Goal: Task Accomplishment & Management: Manage account settings

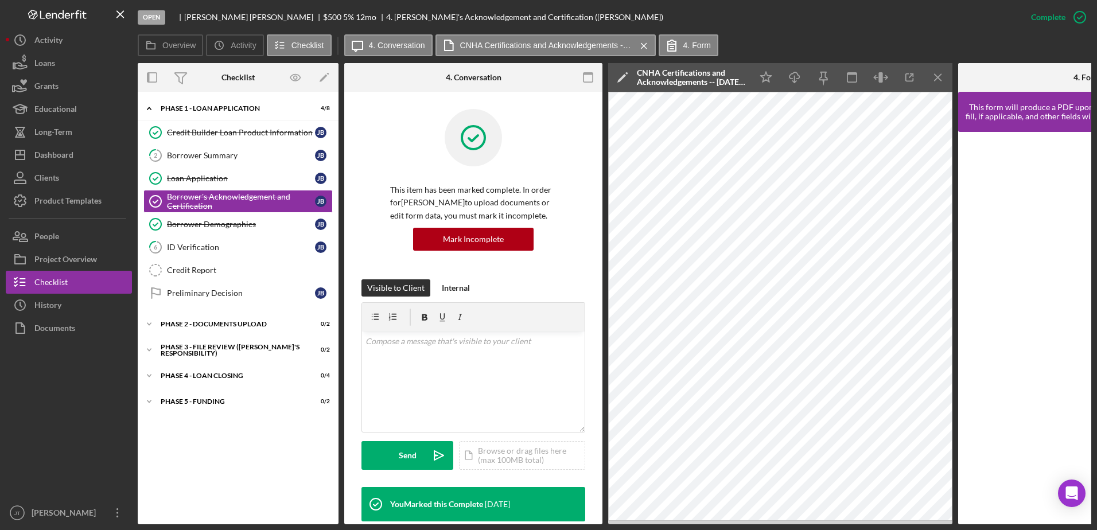
scroll to position [370, 0]
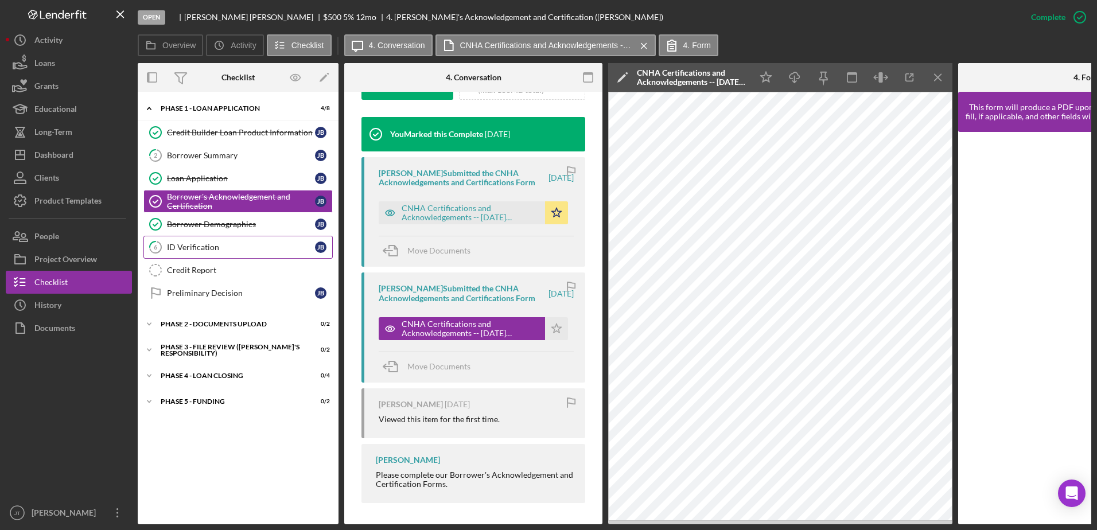
click at [240, 251] on div "ID Verification" at bounding box center [241, 247] width 148 height 9
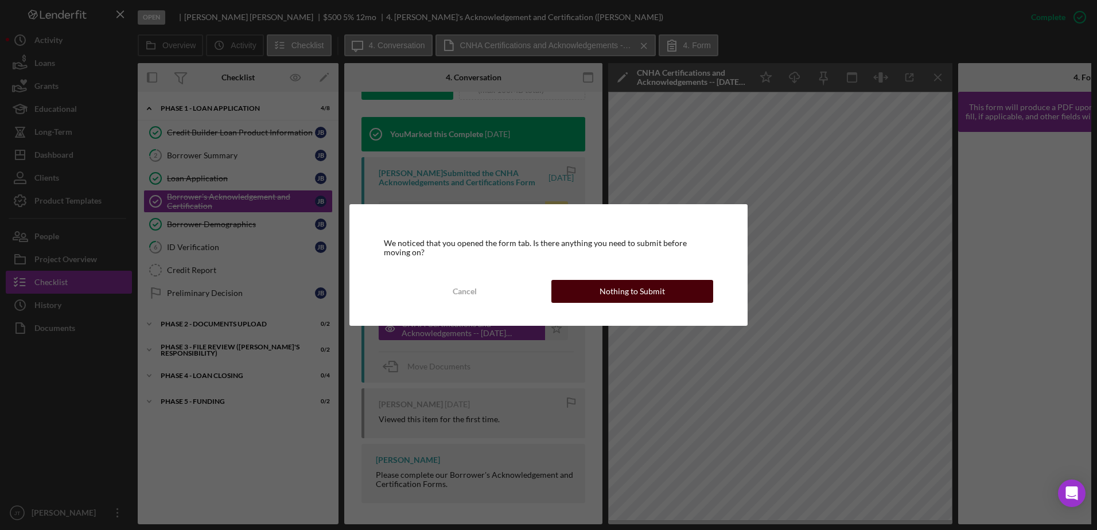
click at [571, 295] on button "Nothing to Submit" at bounding box center [632, 291] width 162 height 23
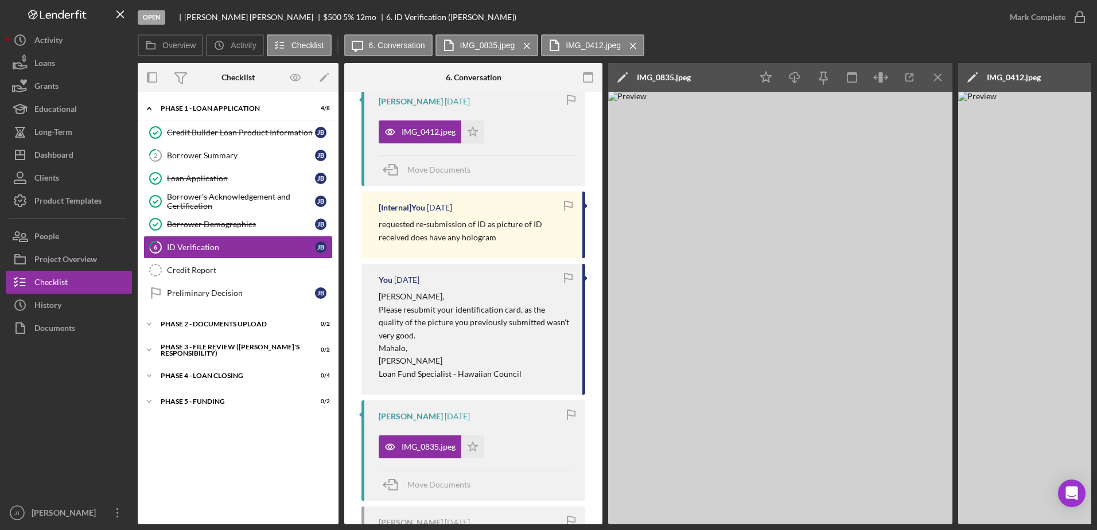
scroll to position [344, 0]
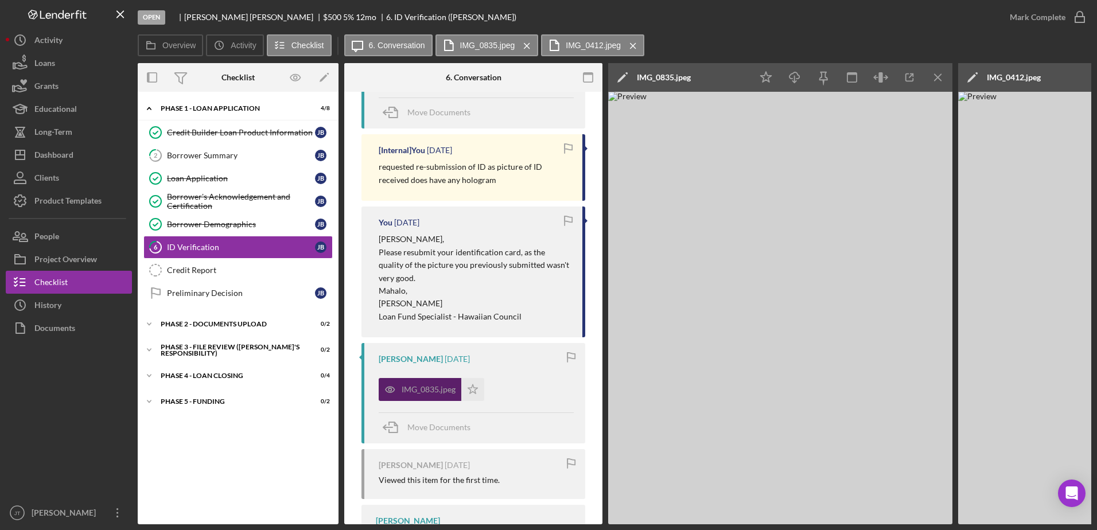
click at [426, 391] on div "IMG_0835.jpeg" at bounding box center [429, 389] width 54 height 9
click at [796, 79] on icon "Icon/Download" at bounding box center [795, 78] width 26 height 26
click at [931, 76] on icon "Icon/Menu Close" at bounding box center [938, 78] width 26 height 26
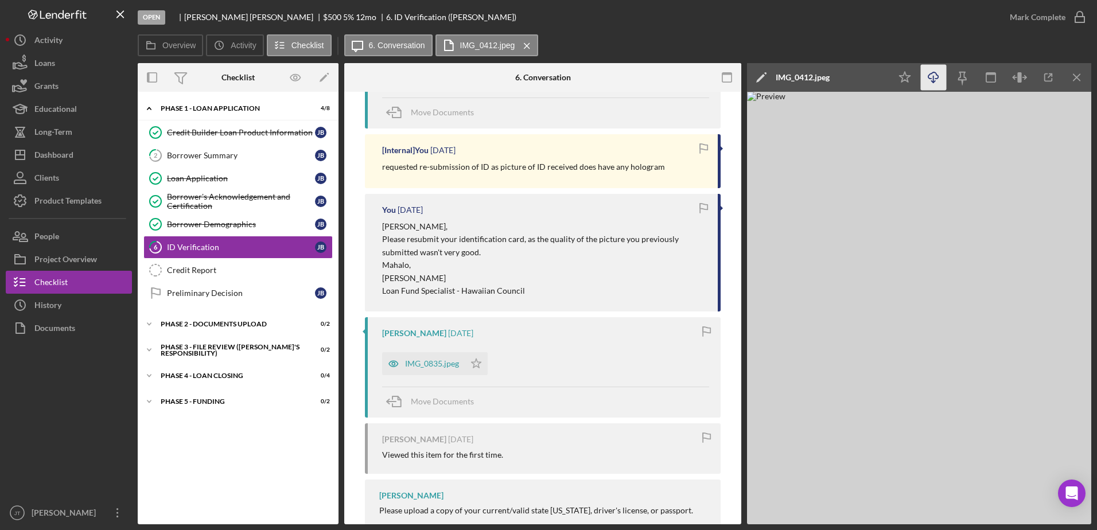
click at [929, 78] on icon "button" at bounding box center [933, 75] width 10 height 6
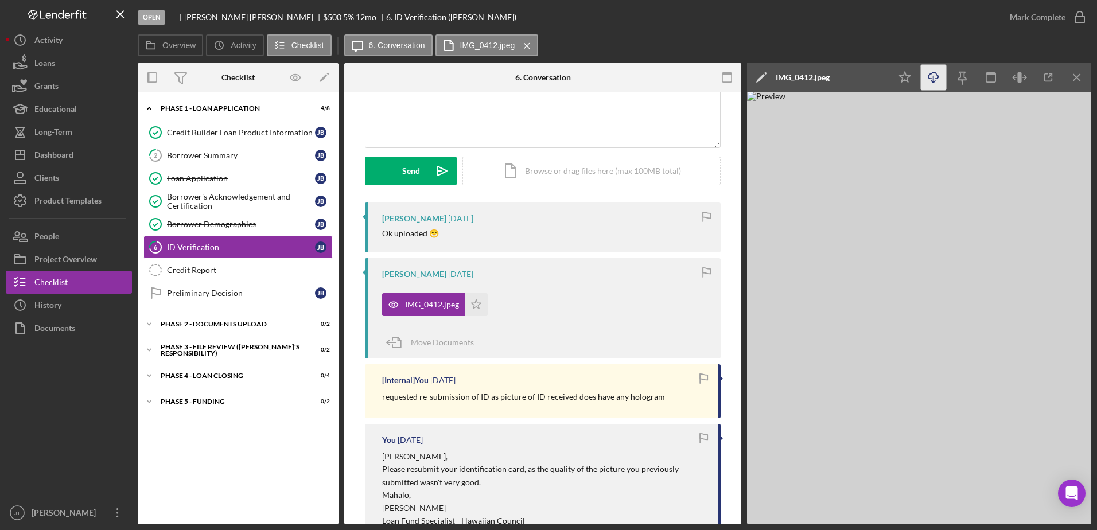
scroll to position [115, 0]
click at [251, 158] on div "Borrower Summary" at bounding box center [241, 155] width 148 height 9
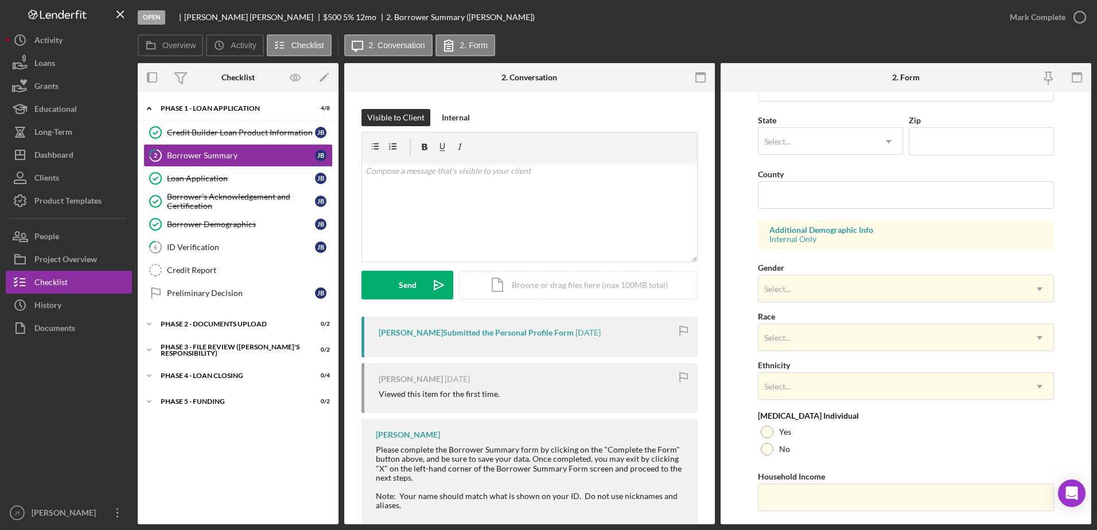
scroll to position [333, 0]
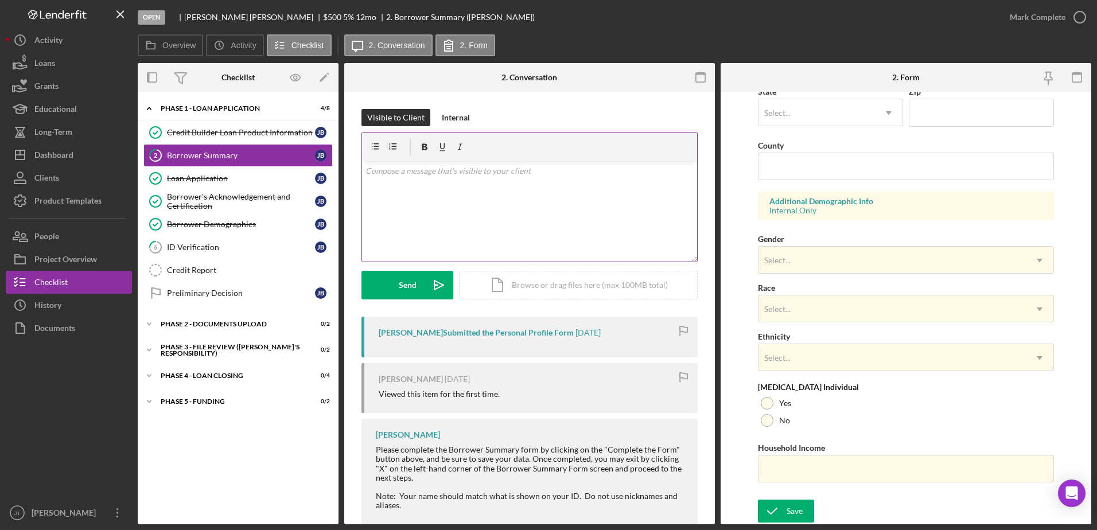
click at [430, 188] on div "v Color teal Color pink Remove color Add row above Add row below Add column bef…" at bounding box center [529, 211] width 335 height 100
paste div
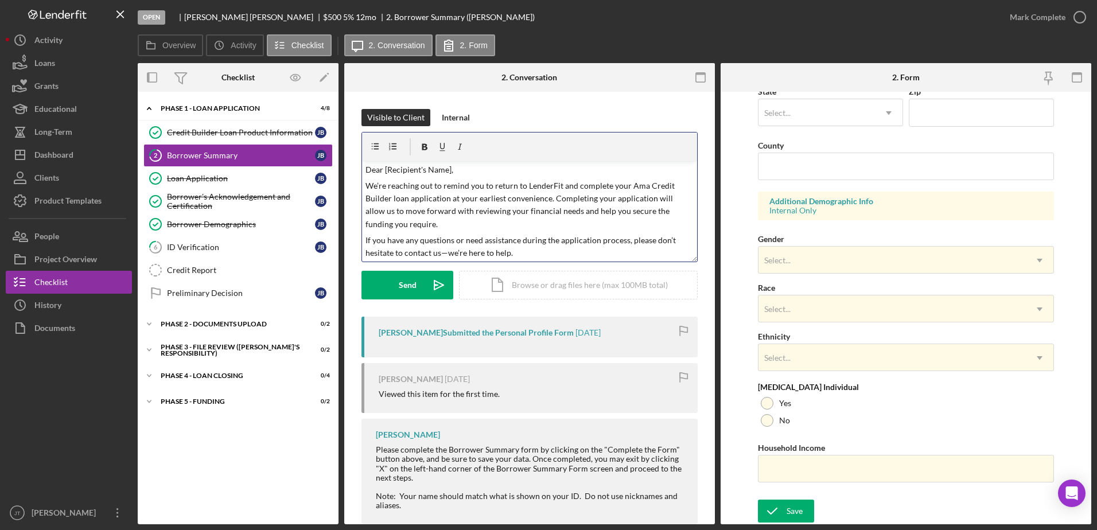
scroll to position [0, 0]
click at [450, 172] on p "Dear [Recipient's Name]," at bounding box center [529, 171] width 329 height 13
click at [608, 186] on p "We’re reaching out to remind you to return to LenderFit and complete your Ama C…" at bounding box center [529, 207] width 329 height 52
drag, startPoint x: 398, startPoint y: 201, endPoint x: 363, endPoint y: 200, distance: 35.0
click at [363, 200] on div "v Color teal Color pink Remove color Add row above Add row below Add column bef…" at bounding box center [529, 211] width 335 height 100
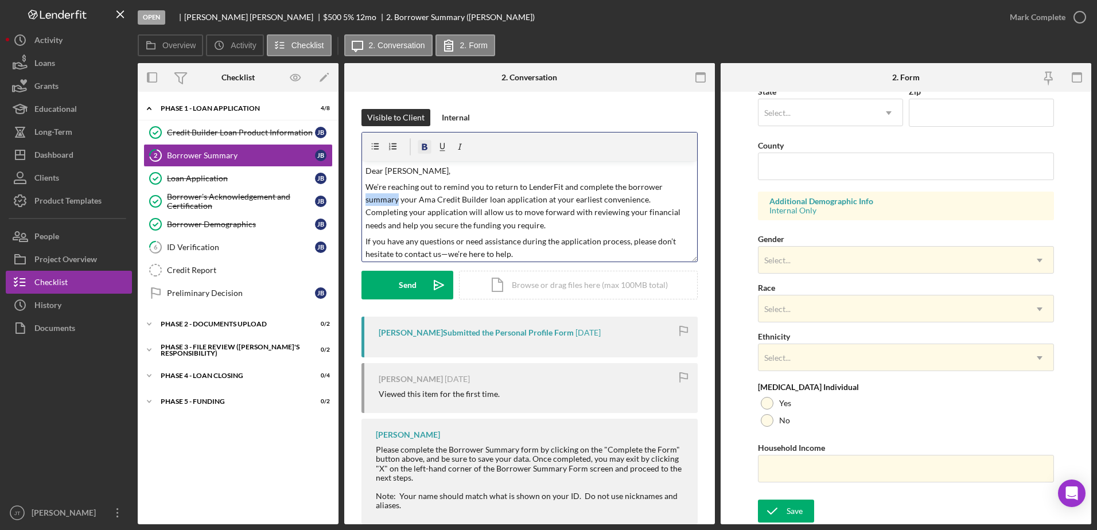
click at [422, 150] on icon "button" at bounding box center [425, 147] width 26 height 26
drag, startPoint x: 656, startPoint y: 187, endPoint x: 624, endPoint y: 188, distance: 32.1
click at [624, 188] on p "We’re reaching out to remind you to return to LenderFit and complete the borrow…" at bounding box center [529, 207] width 329 height 52
click at [427, 147] on icon "button" at bounding box center [425, 147] width 26 height 26
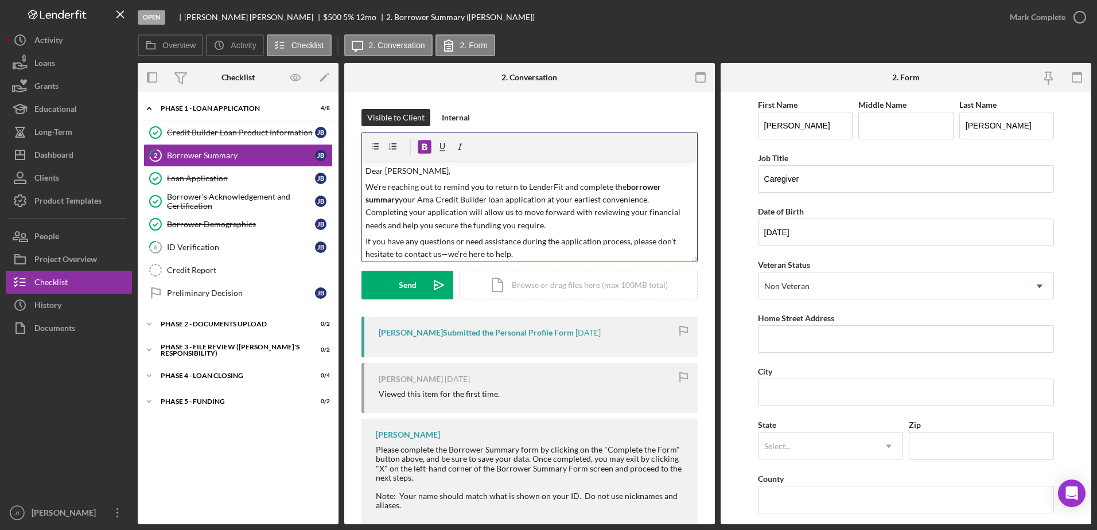
click at [398, 201] on strong "summary" at bounding box center [381, 199] width 33 height 10
click at [423, 147] on icon "button" at bounding box center [425, 147] width 6 height 6
click at [424, 283] on icon "Icon/icon-invite-send" at bounding box center [438, 285] width 29 height 29
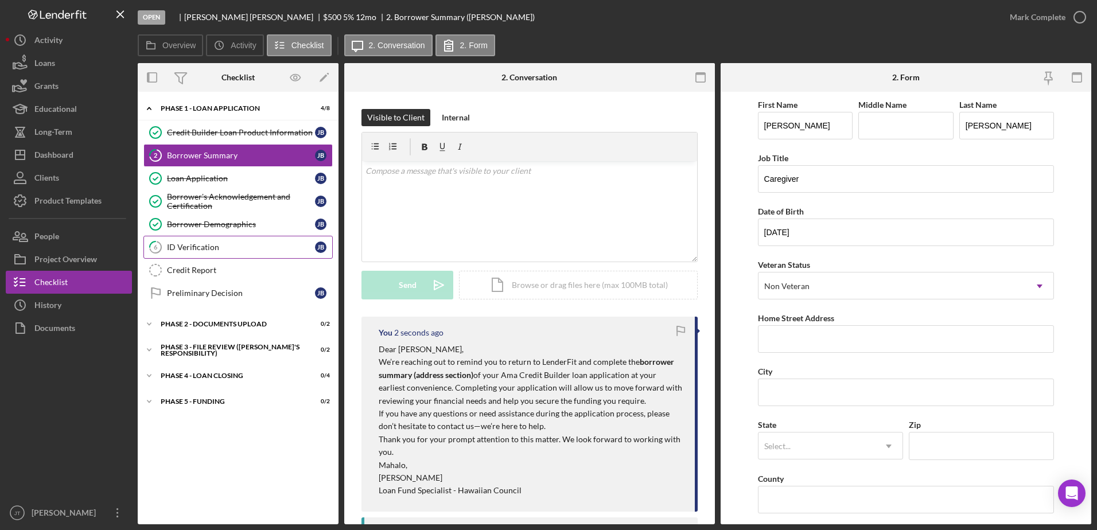
click at [245, 246] on div "ID Verification" at bounding box center [241, 247] width 148 height 9
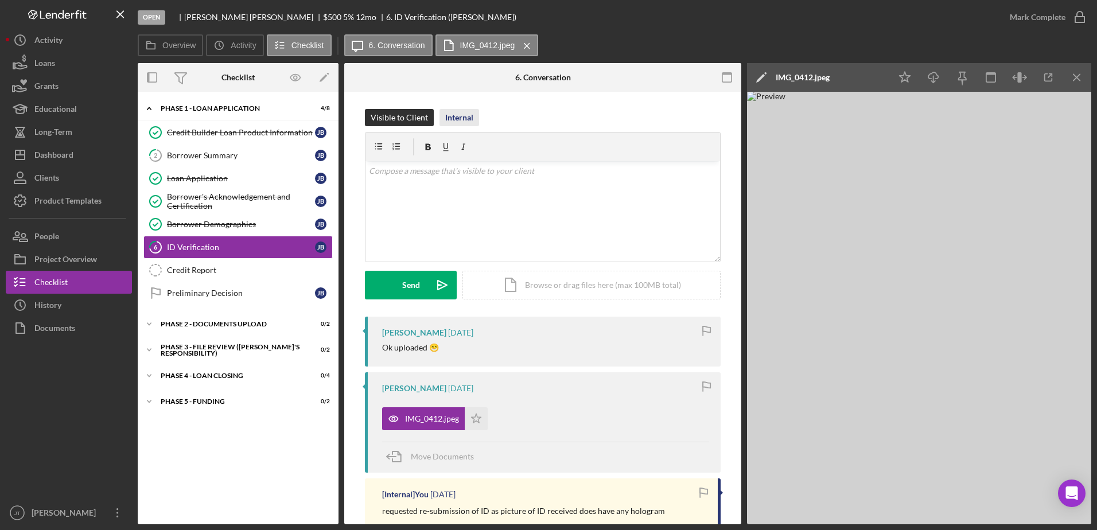
click at [453, 114] on div "Internal" at bounding box center [459, 117] width 28 height 17
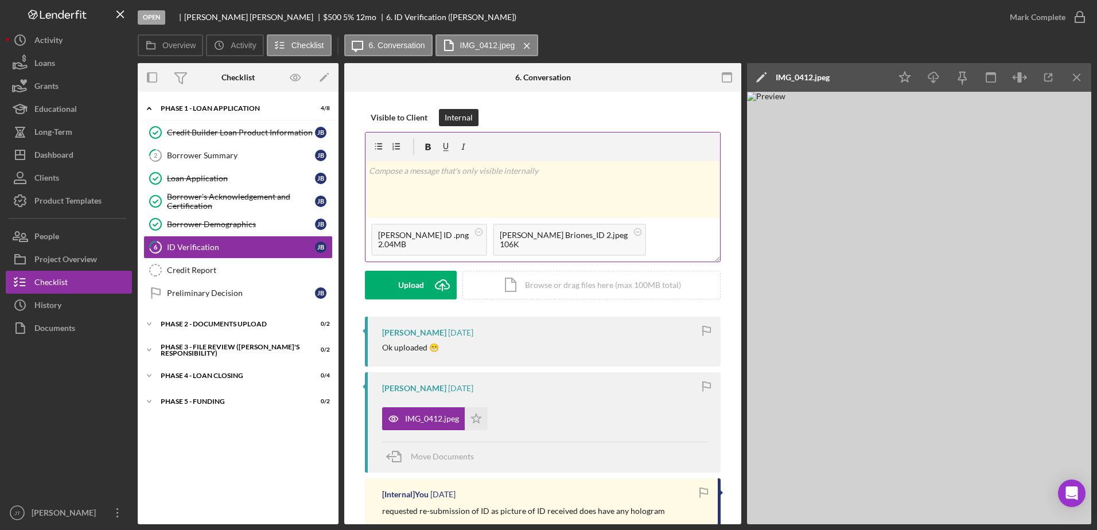
click at [403, 178] on div "v Color teal Color pink Remove color Add row above Add row below Add column bef…" at bounding box center [542, 189] width 355 height 57
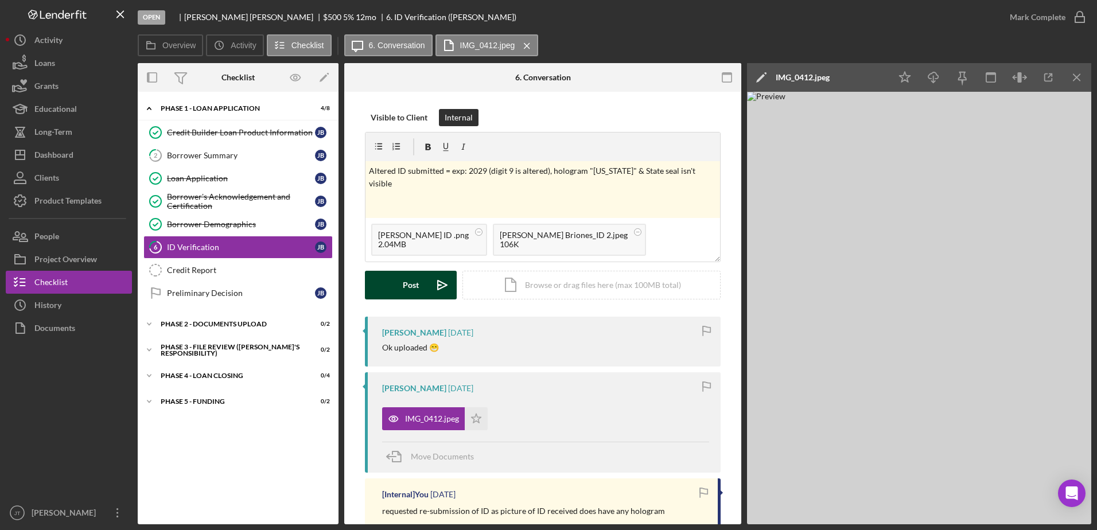
click at [406, 293] on div "Post" at bounding box center [411, 285] width 16 height 29
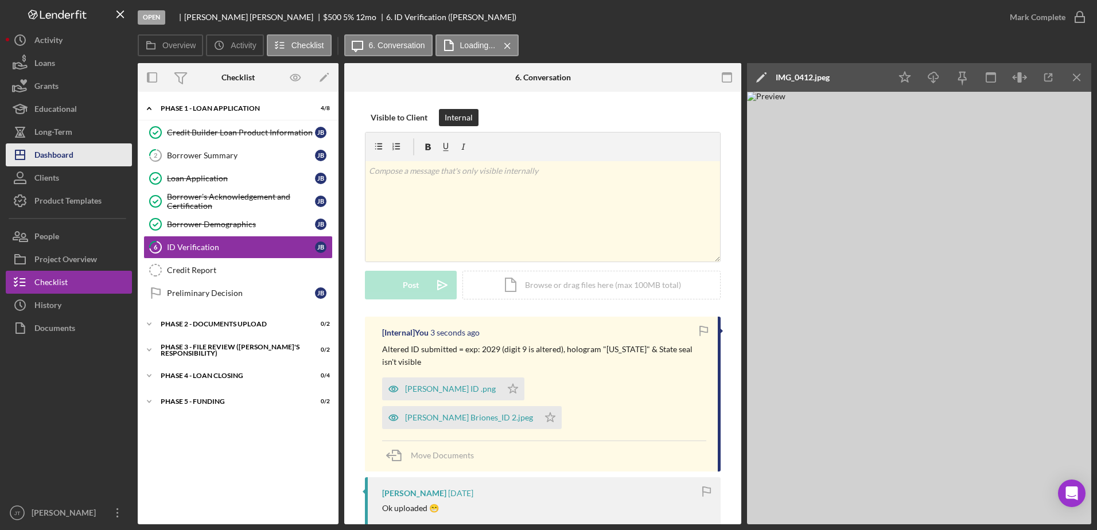
click at [76, 153] on button "Icon/Dashboard Dashboard" at bounding box center [69, 154] width 126 height 23
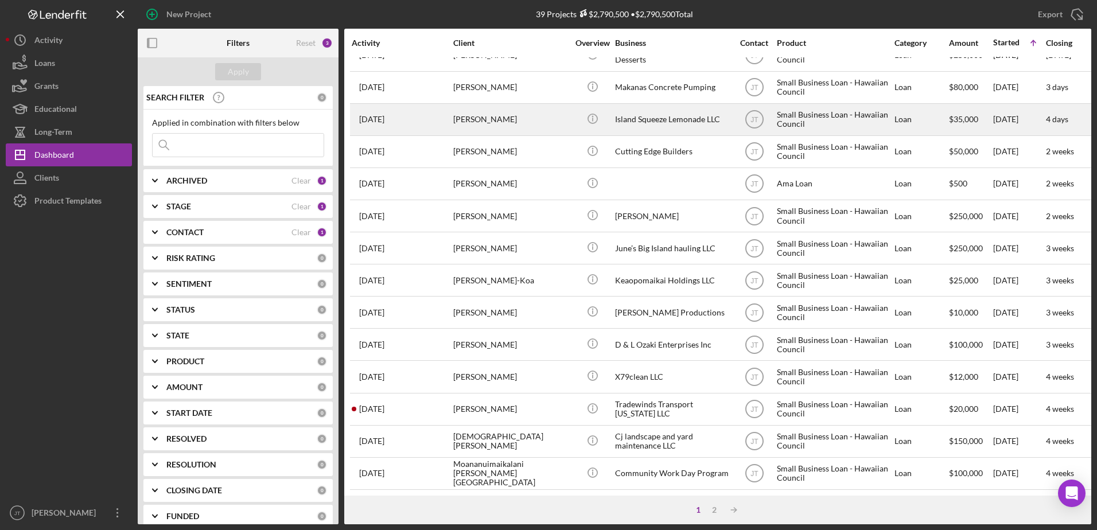
scroll to position [381, 0]
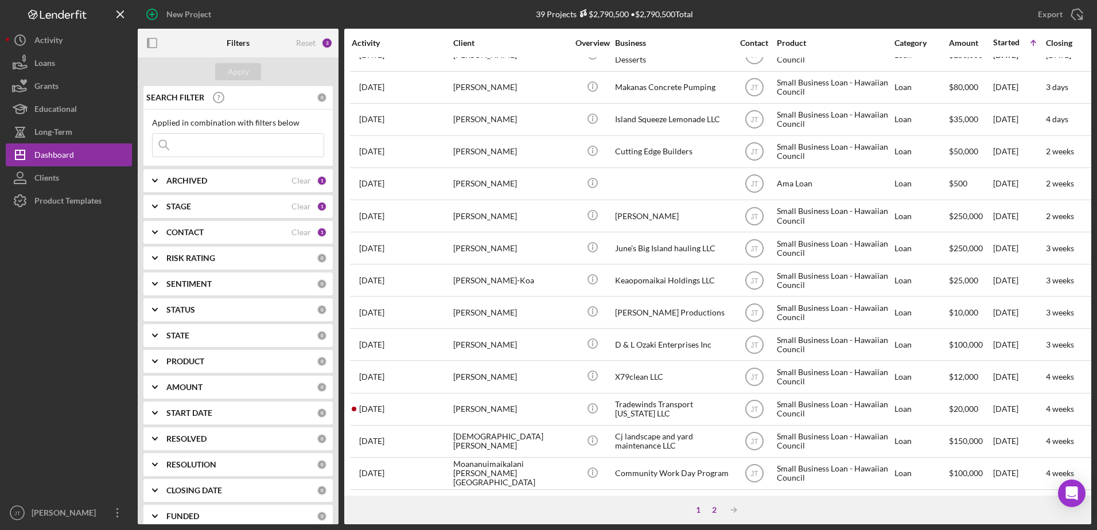
click at [716, 511] on div "2" at bounding box center [714, 509] width 16 height 9
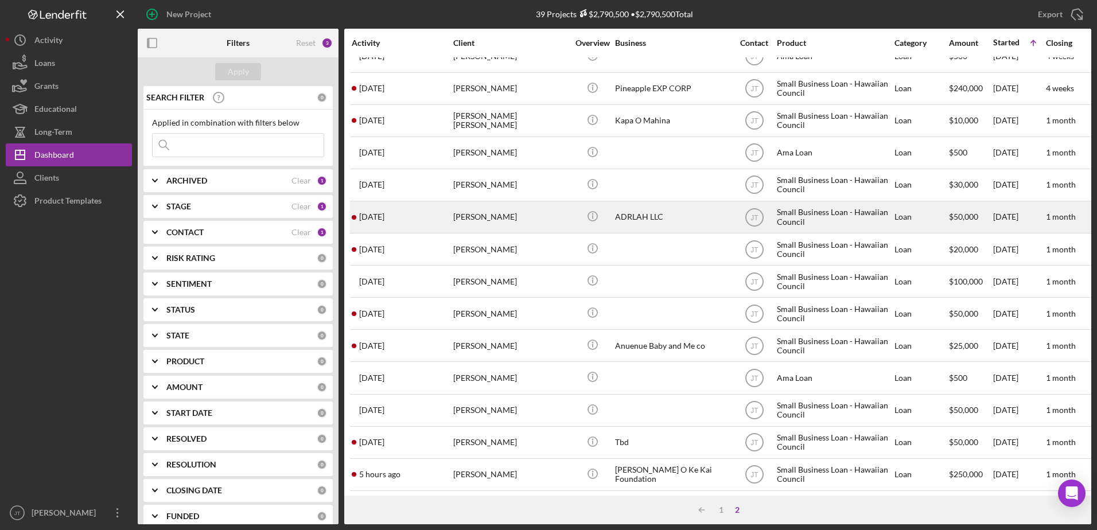
scroll to position [27, 0]
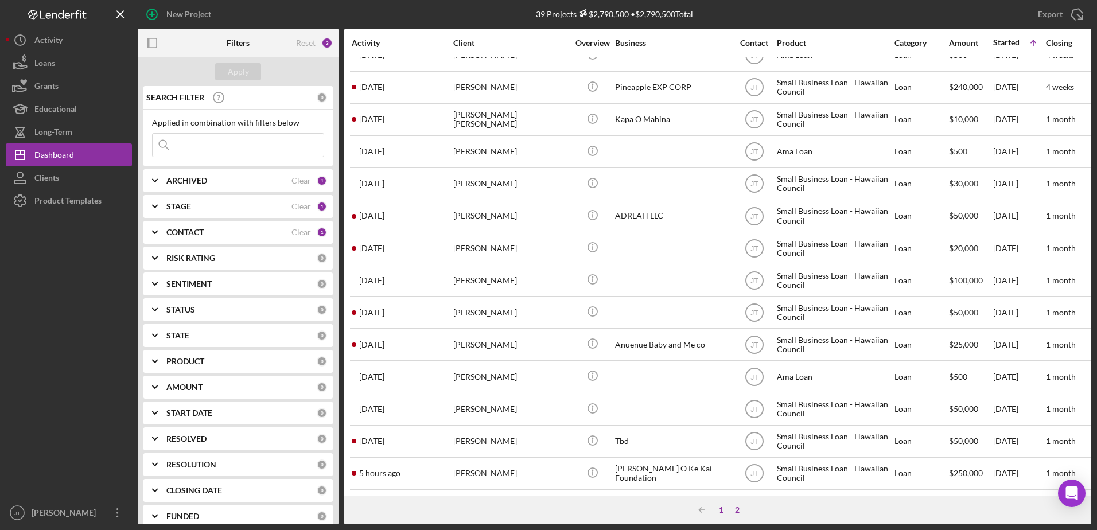
click at [721, 511] on div "1" at bounding box center [721, 509] width 16 height 9
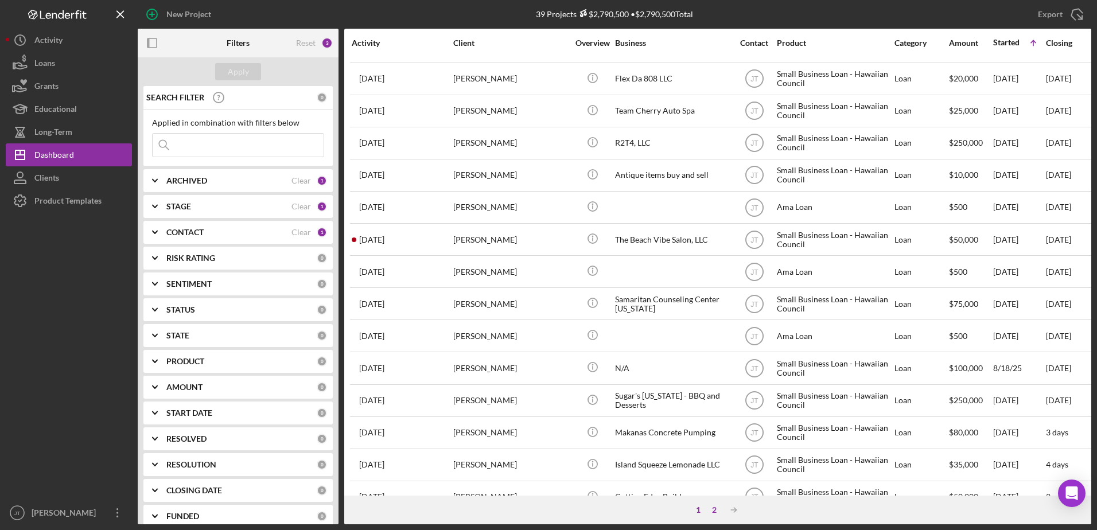
click at [713, 511] on div "2" at bounding box center [714, 509] width 16 height 9
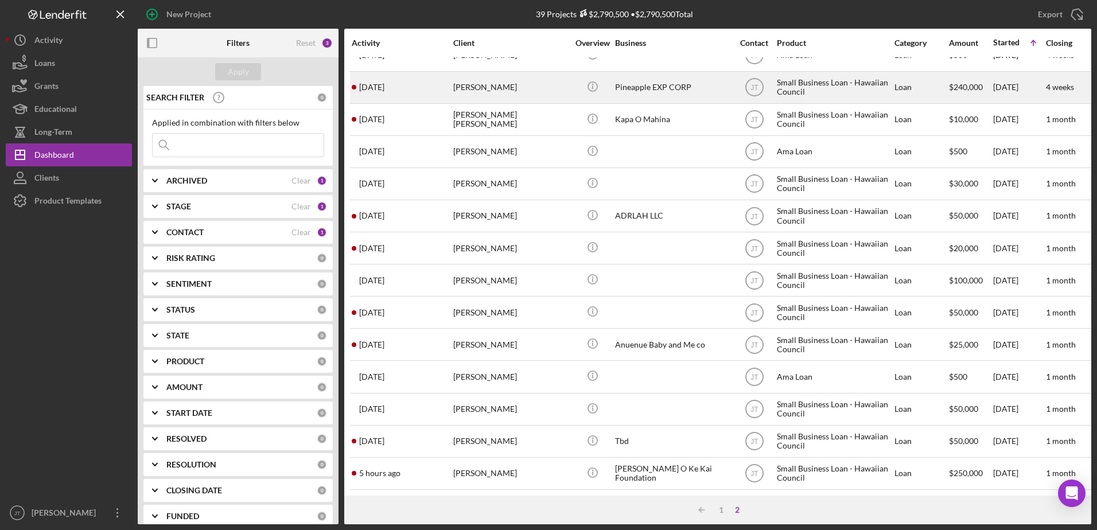
click at [384, 83] on time "[DATE]" at bounding box center [371, 87] width 25 height 9
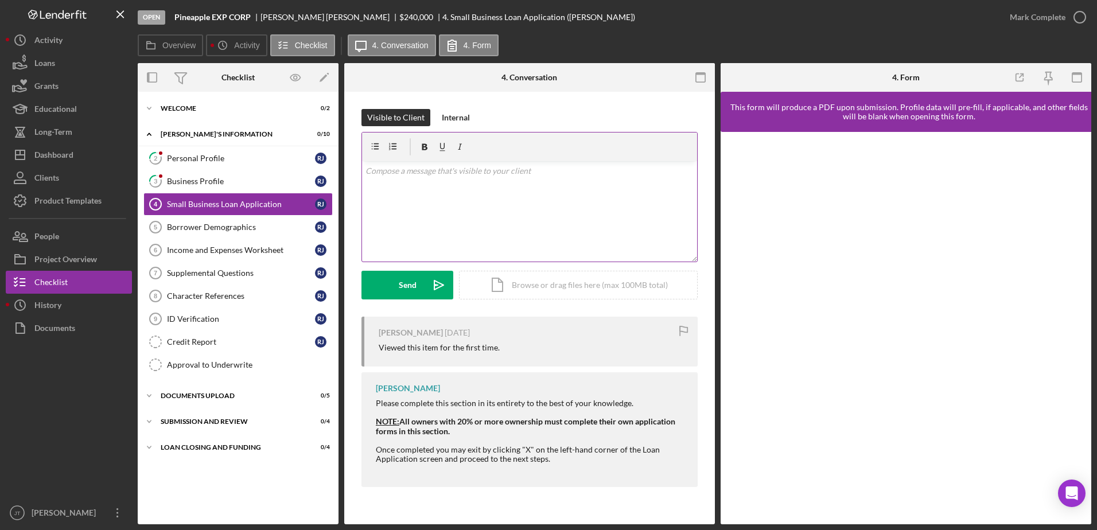
click at [427, 177] on p at bounding box center [529, 171] width 329 height 13
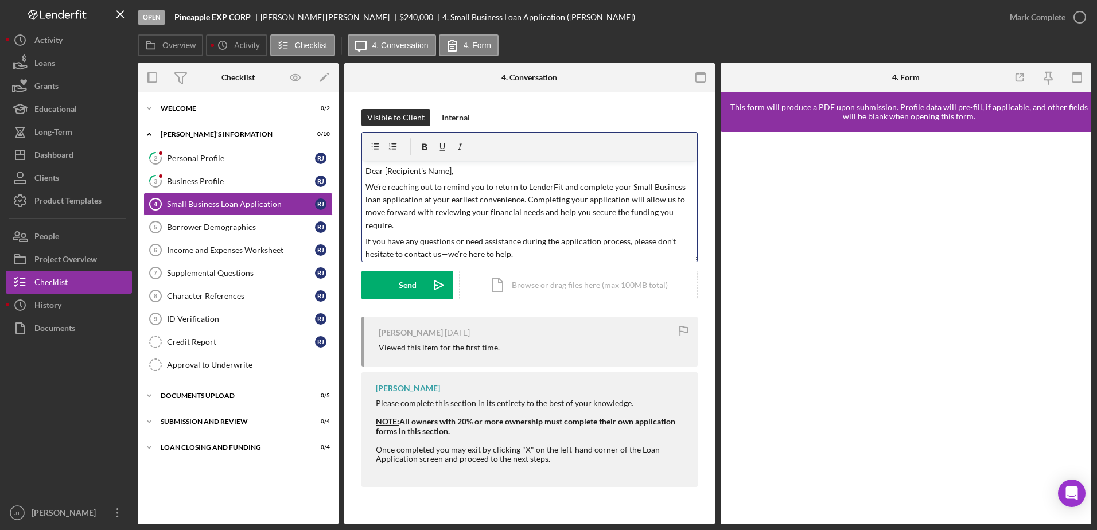
click at [451, 172] on p "Dear [Recipient's Name]," at bounding box center [529, 171] width 329 height 13
drag, startPoint x: 519, startPoint y: 200, endPoint x: 422, endPoint y: 202, distance: 96.4
click at [422, 202] on p "We’re reaching out to remind you to return to LenderFit and complete your Small…" at bounding box center [529, 207] width 329 height 52
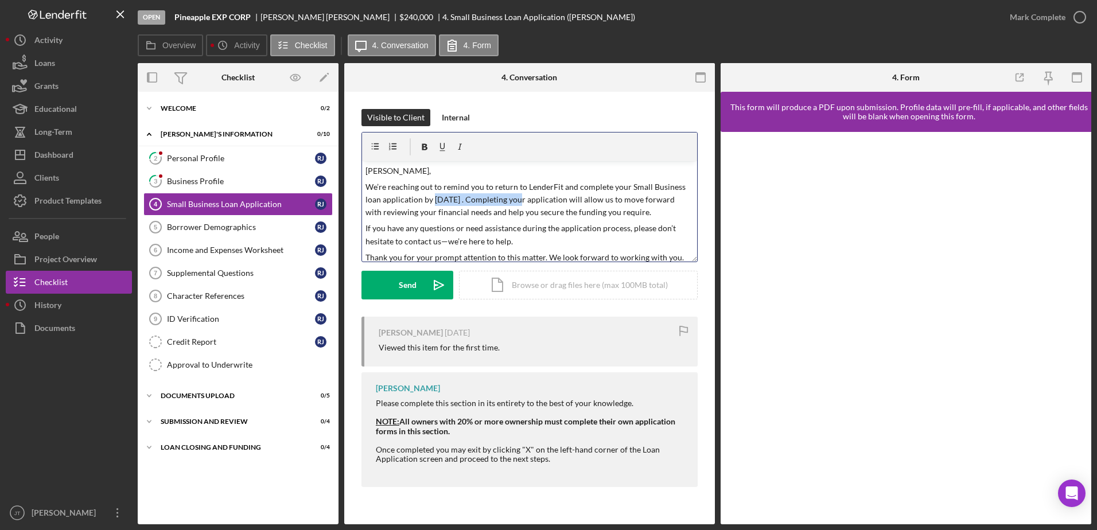
drag, startPoint x: 433, startPoint y: 197, endPoint x: 518, endPoint y: 205, distance: 85.2
click at [518, 205] on p "We’re reaching out to remind you to return to LenderFit and complete your Small…" at bounding box center [529, 200] width 329 height 38
click at [424, 150] on icon "button" at bounding box center [425, 147] width 6 height 6
click at [412, 285] on div "Send" at bounding box center [408, 285] width 18 height 29
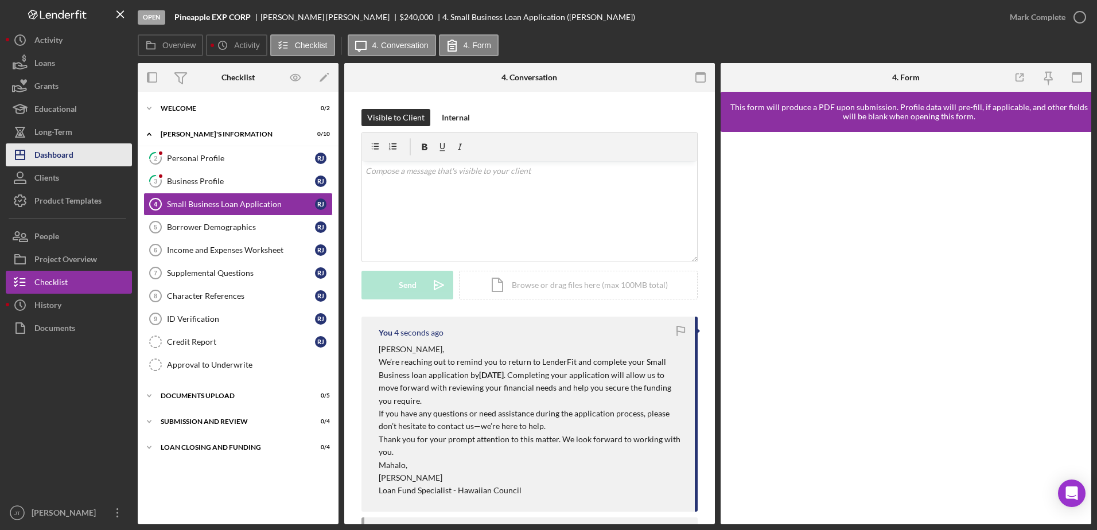
click at [80, 154] on button "Icon/Dashboard Dashboard" at bounding box center [69, 154] width 126 height 23
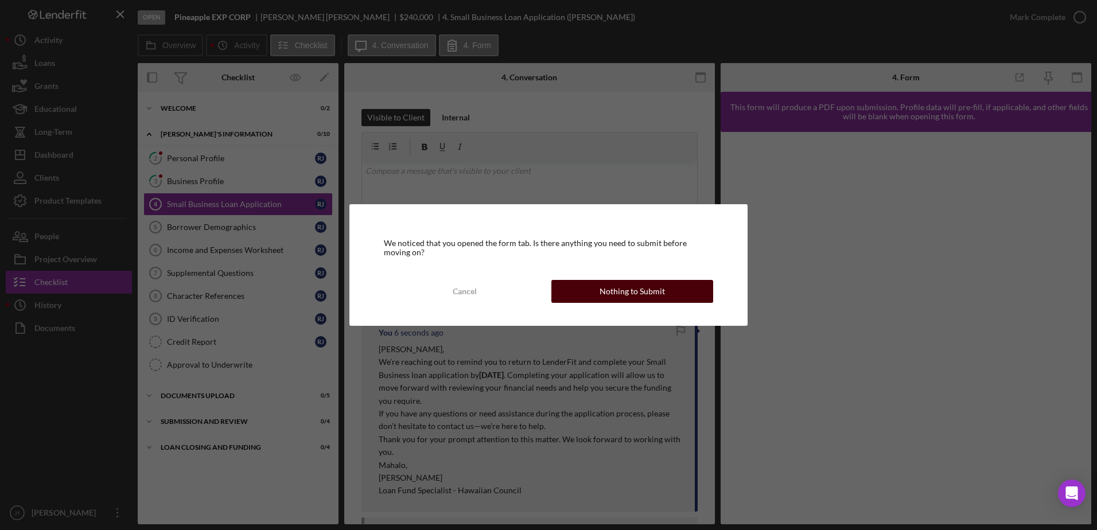
click at [632, 290] on div "Nothing to Submit" at bounding box center [631, 291] width 65 height 23
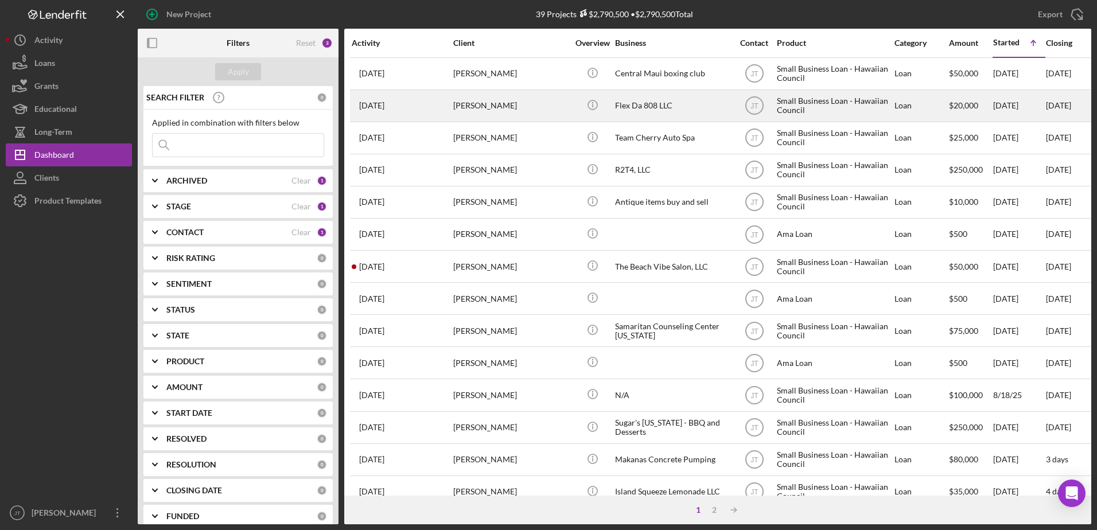
click at [492, 104] on div "[PERSON_NAME]" at bounding box center [510, 106] width 115 height 30
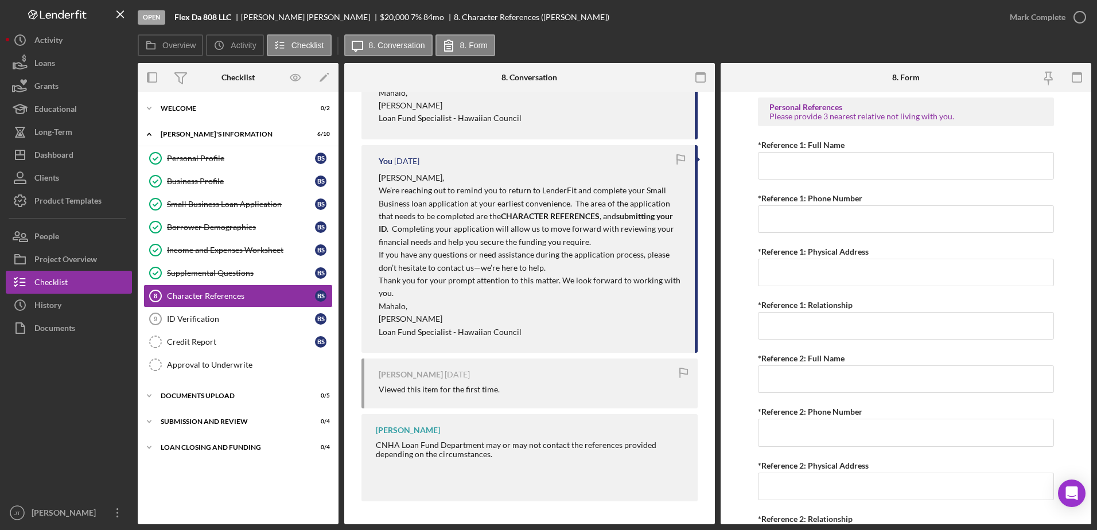
scroll to position [155, 0]
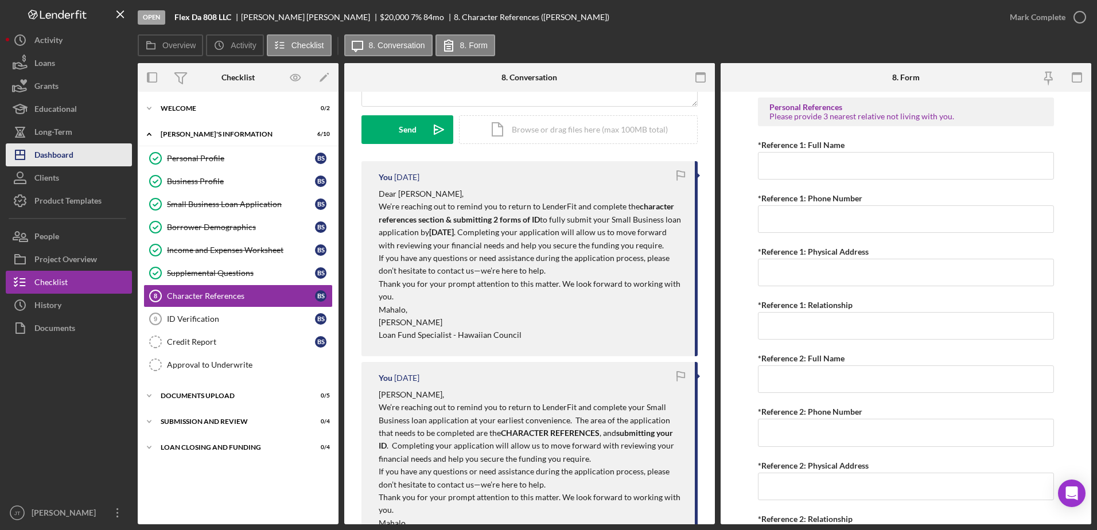
click at [75, 155] on button "Icon/Dashboard Dashboard" at bounding box center [69, 154] width 126 height 23
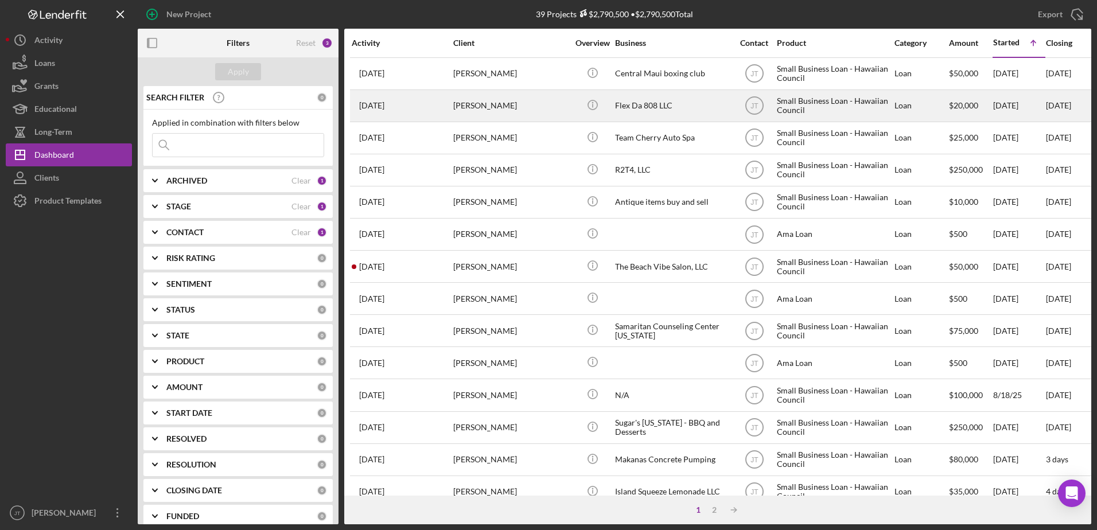
click at [470, 103] on div "[PERSON_NAME]" at bounding box center [510, 106] width 115 height 30
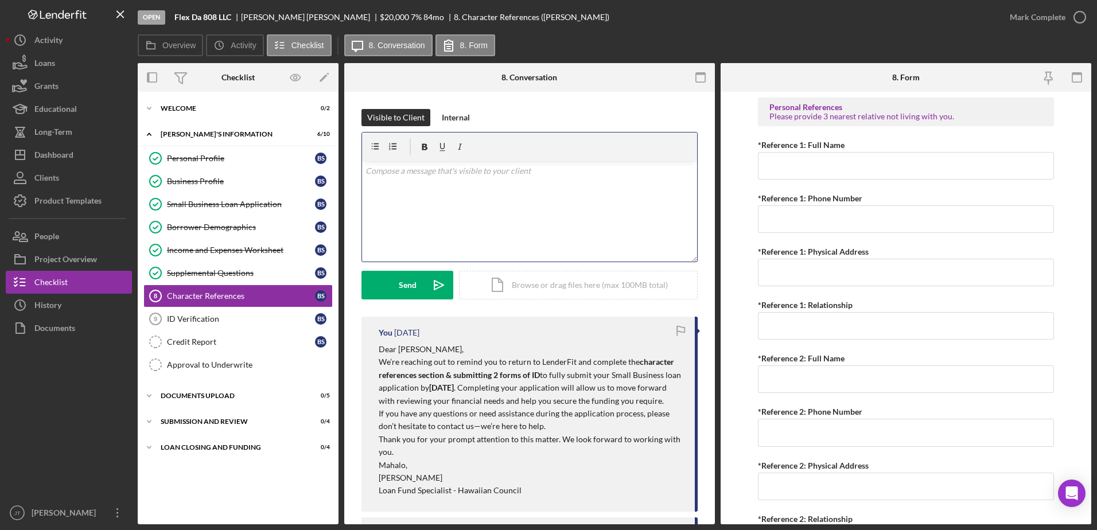
click at [406, 176] on p at bounding box center [529, 171] width 329 height 13
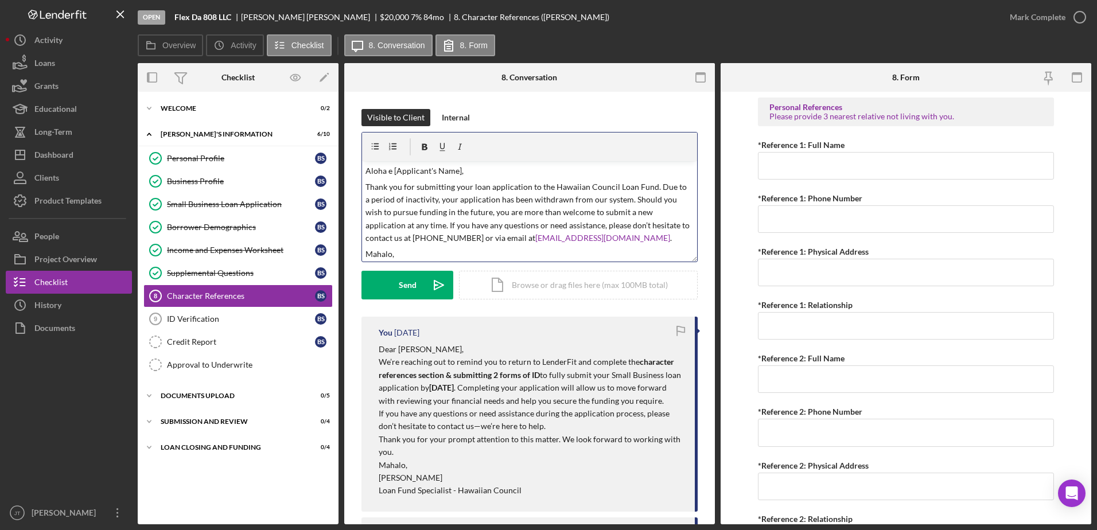
click at [458, 172] on p "Aloha e [Applicant's Name]," at bounding box center [529, 171] width 329 height 13
click at [242, 180] on div "Business Profile" at bounding box center [241, 181] width 148 height 9
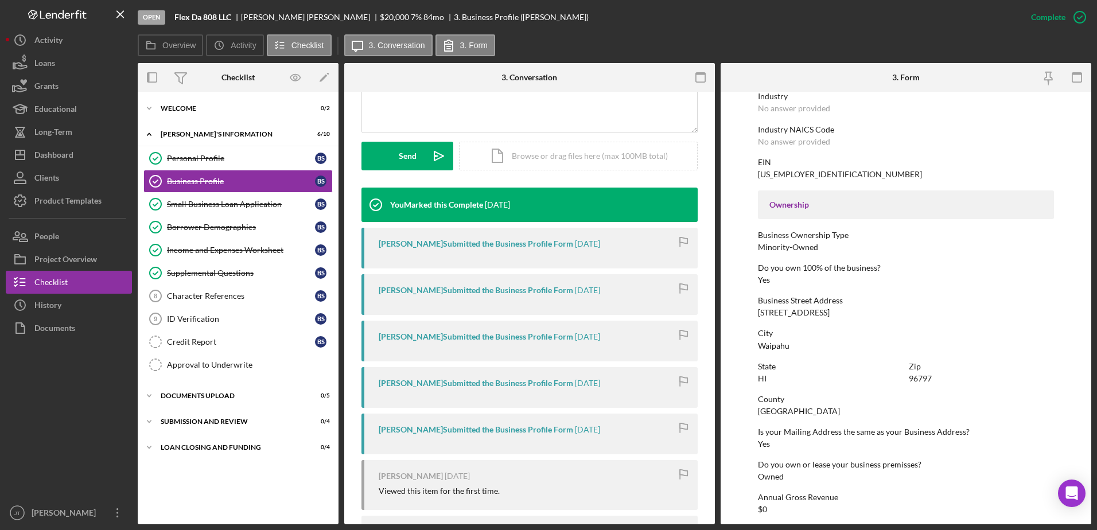
scroll to position [344, 0]
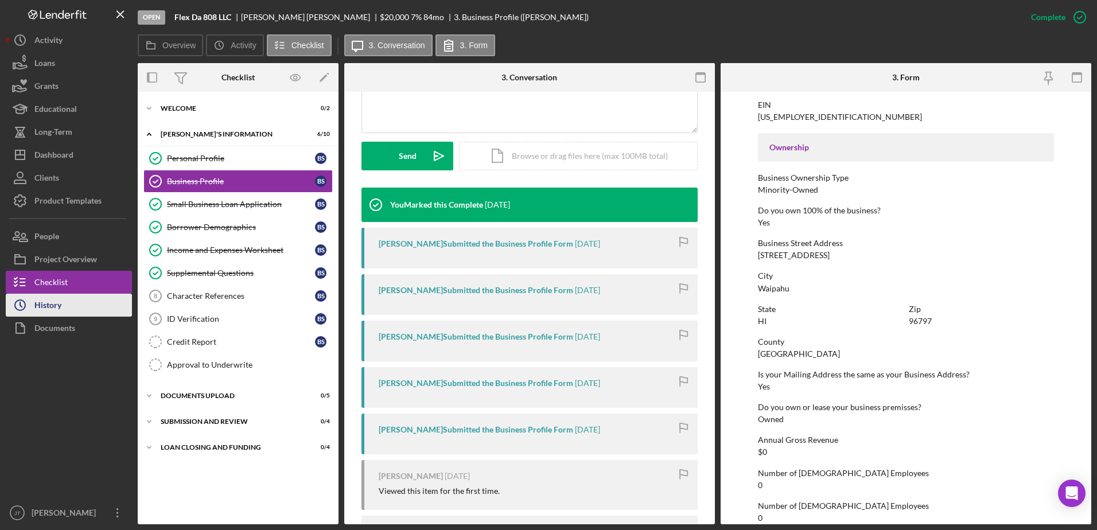
click at [45, 311] on div "History" at bounding box center [47, 307] width 27 height 26
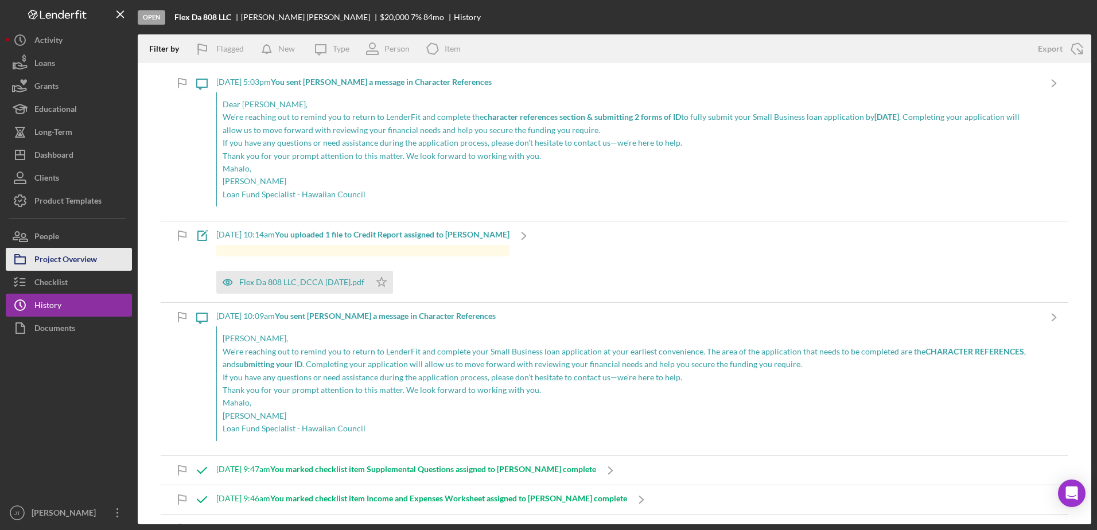
click at [95, 263] on div "Project Overview" at bounding box center [65, 261] width 63 height 26
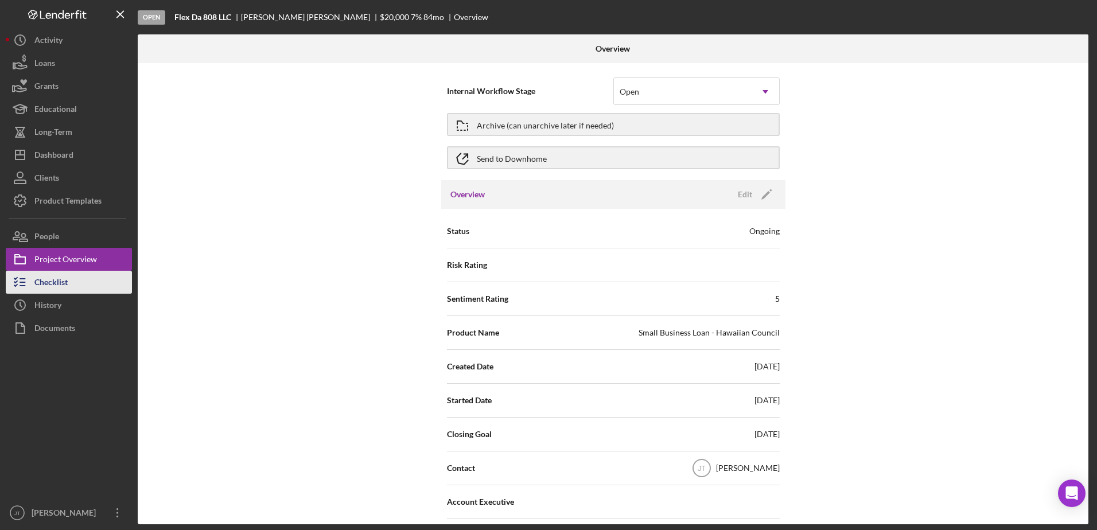
click at [64, 287] on div "Checklist" at bounding box center [50, 284] width 33 height 26
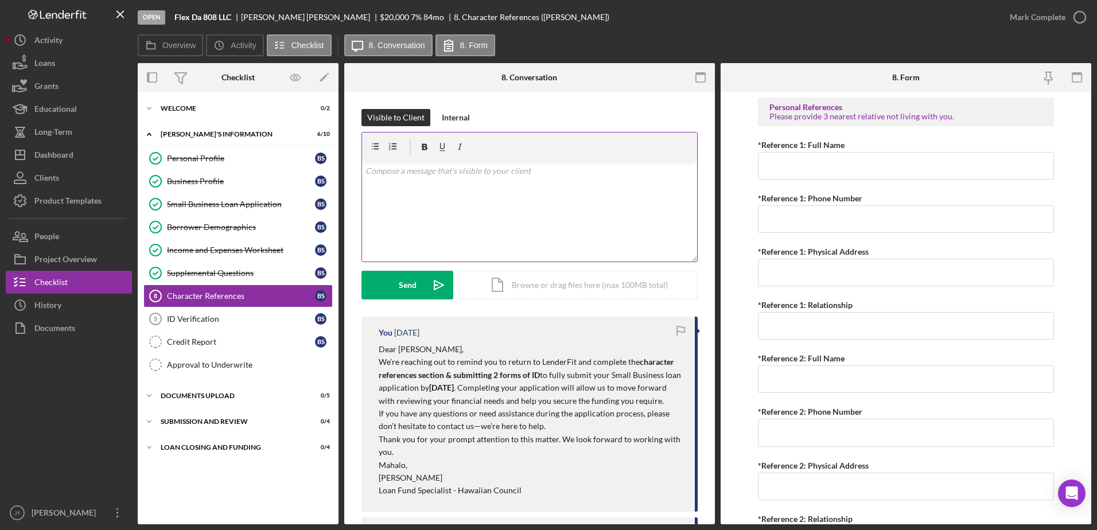
click at [379, 190] on div "v Color teal Color pink Remove color Add row above Add row below Add column bef…" at bounding box center [529, 211] width 335 height 100
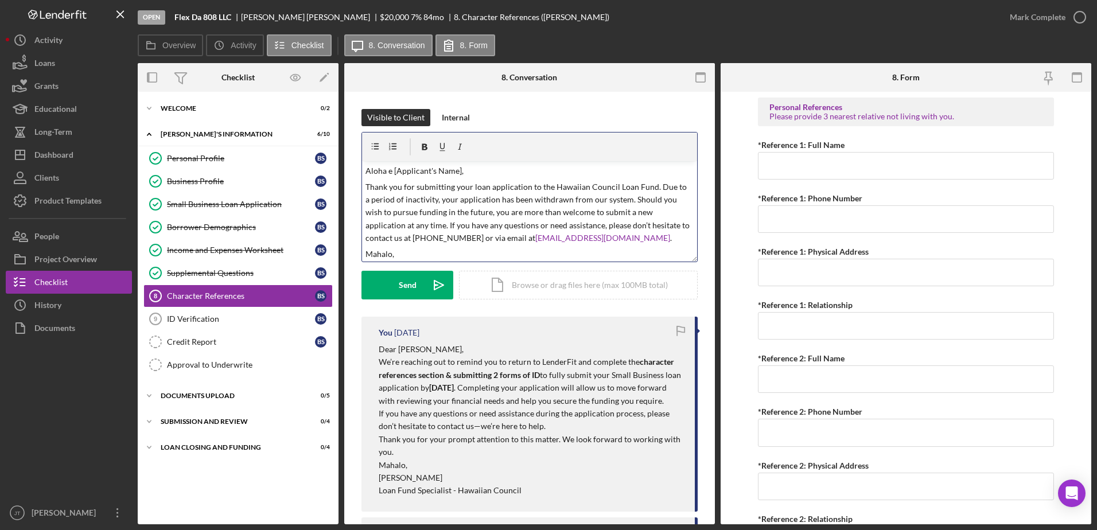
click at [460, 172] on p "Aloha e [Applicant's Name]," at bounding box center [529, 171] width 329 height 13
click at [529, 230] on circle at bounding box center [528, 231] width 7 height 7
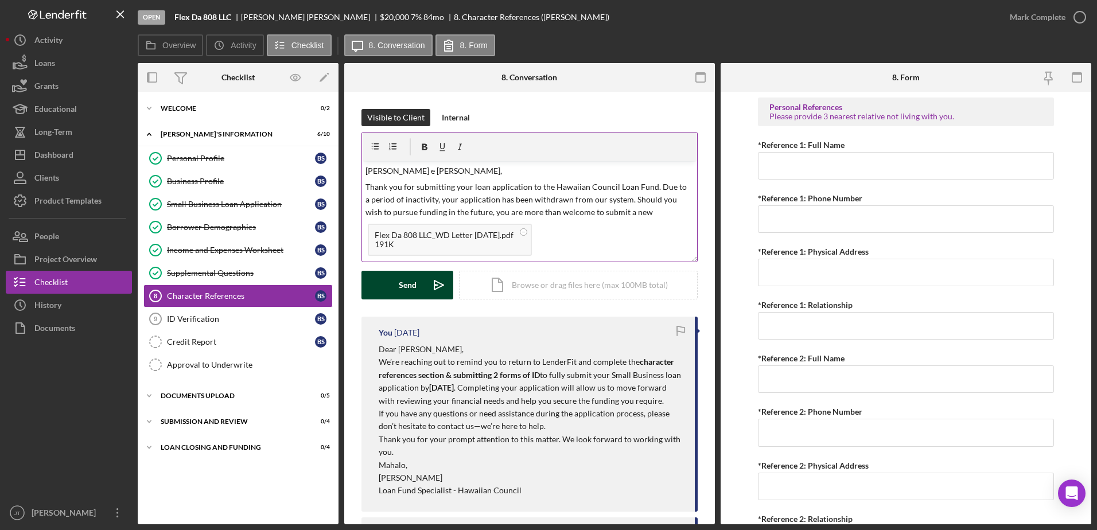
click at [407, 293] on div "Send" at bounding box center [408, 285] width 18 height 29
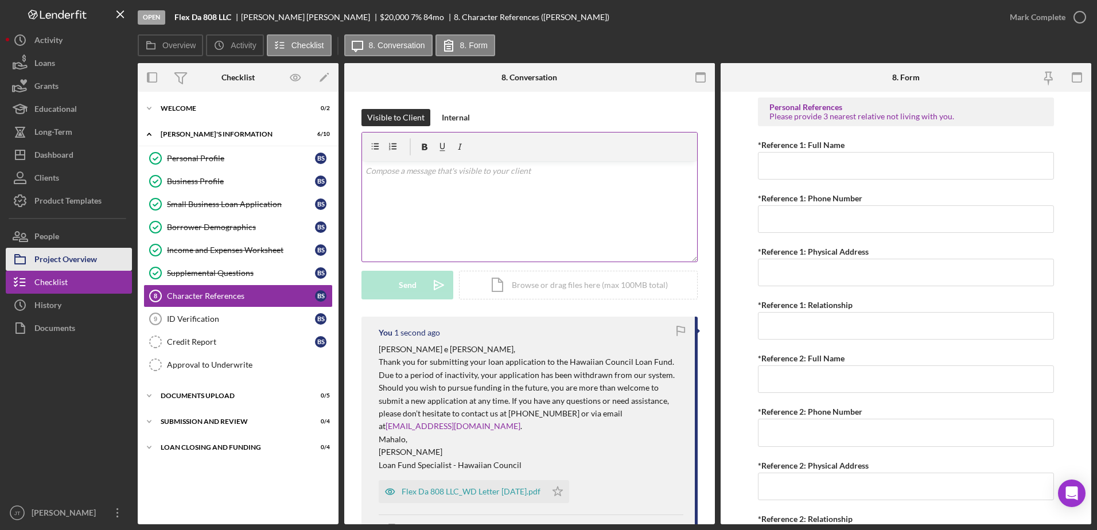
click at [53, 260] on div "Project Overview" at bounding box center [65, 261] width 63 height 26
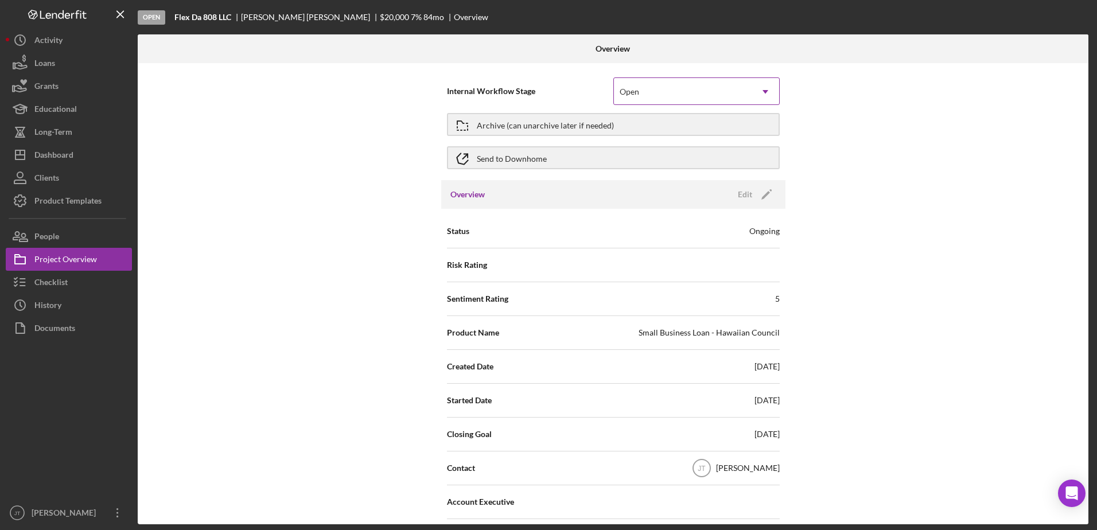
click at [653, 95] on div "Open" at bounding box center [683, 92] width 138 height 26
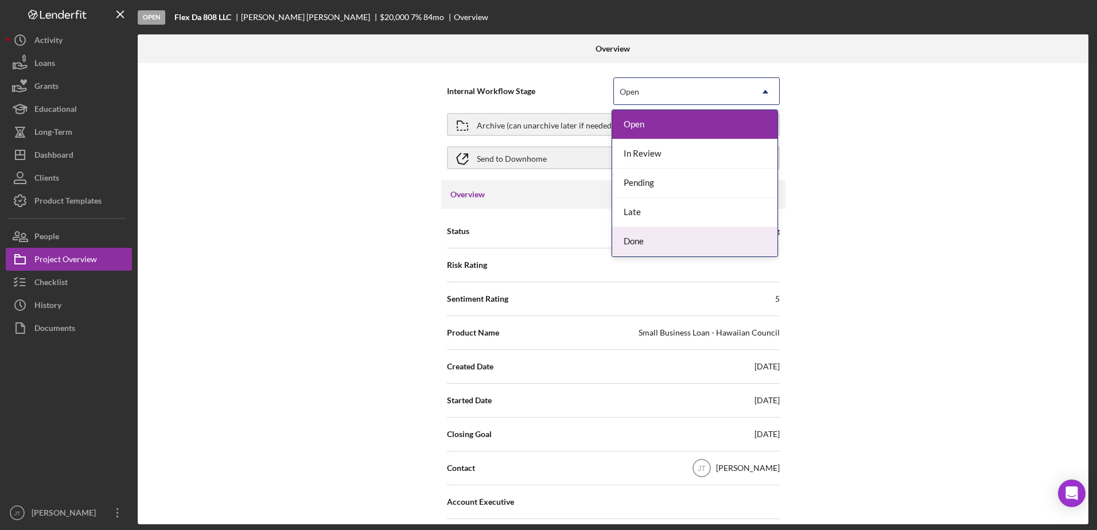
click at [654, 247] on div "Done" at bounding box center [694, 241] width 165 height 29
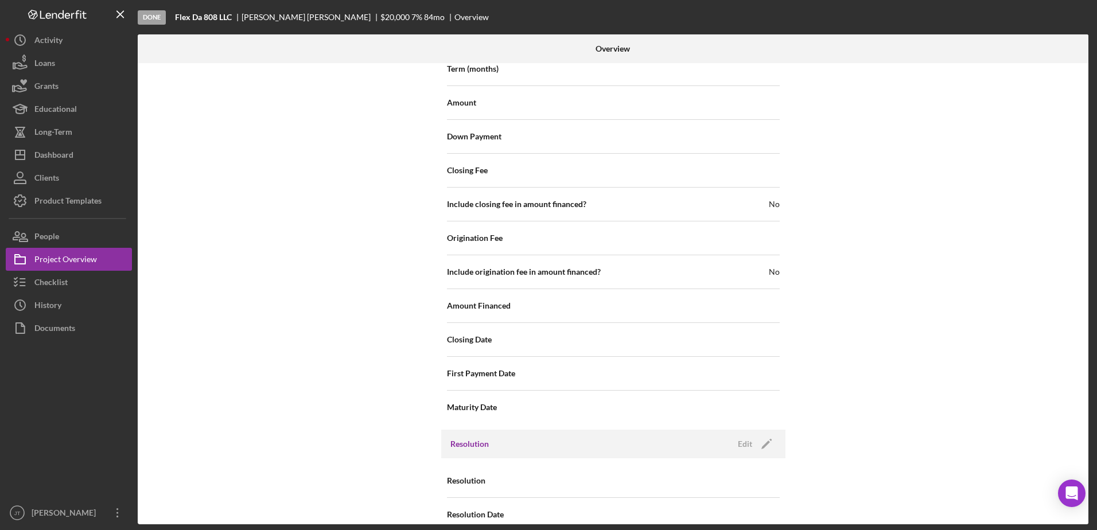
scroll to position [1255, 0]
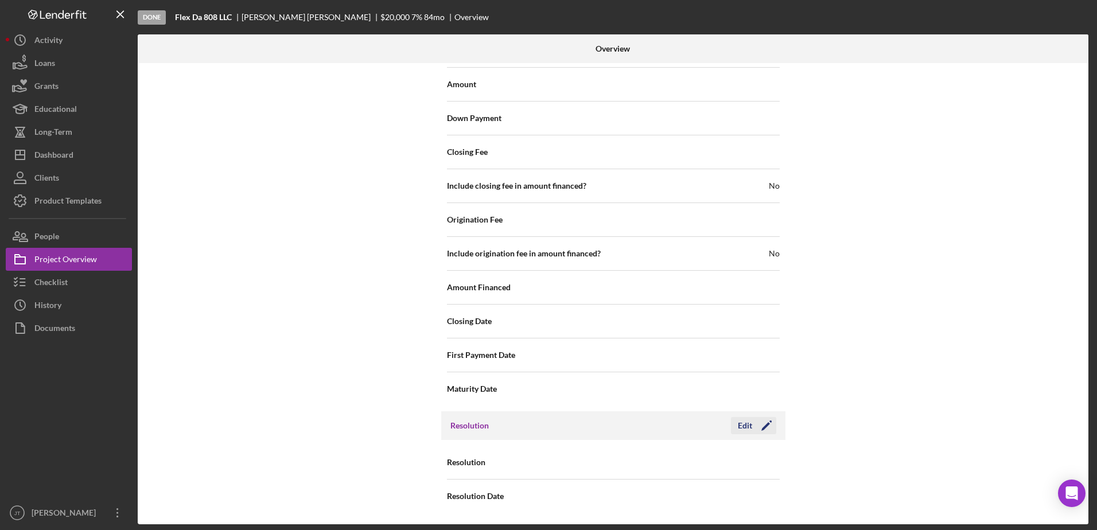
click at [740, 423] on div "Edit" at bounding box center [745, 425] width 14 height 17
click at [755, 463] on icon "Icon/Dropdown Arrow" at bounding box center [765, 463] width 28 height 28
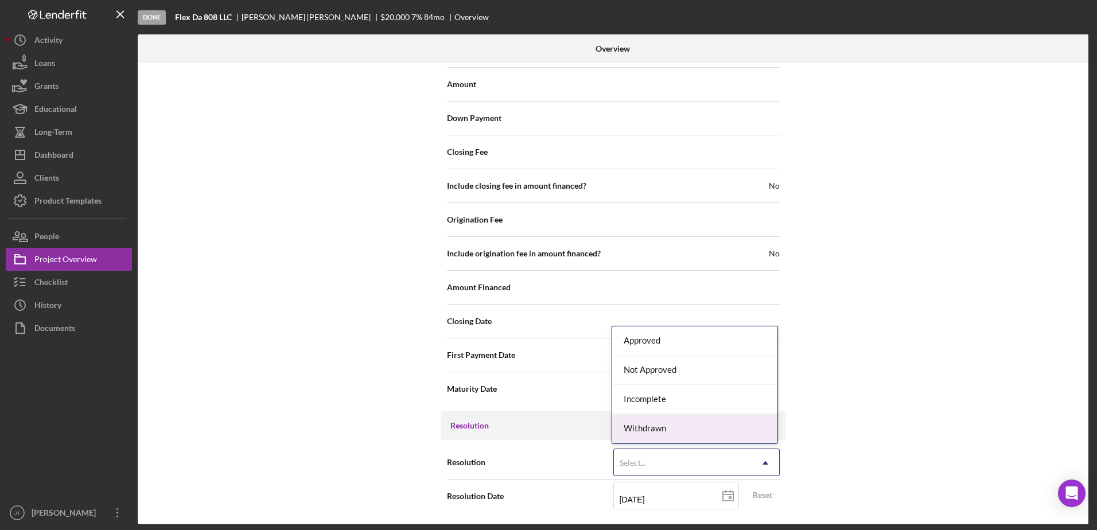
click at [743, 422] on div "Withdrawn" at bounding box center [694, 428] width 165 height 29
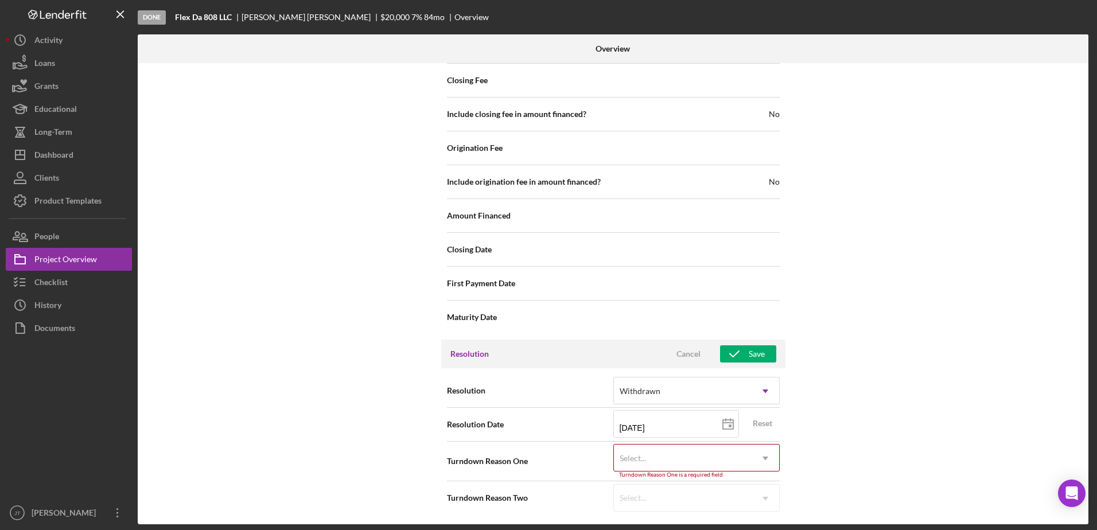
scroll to position [1328, 0]
click at [764, 458] on use at bounding box center [765, 456] width 6 height 3
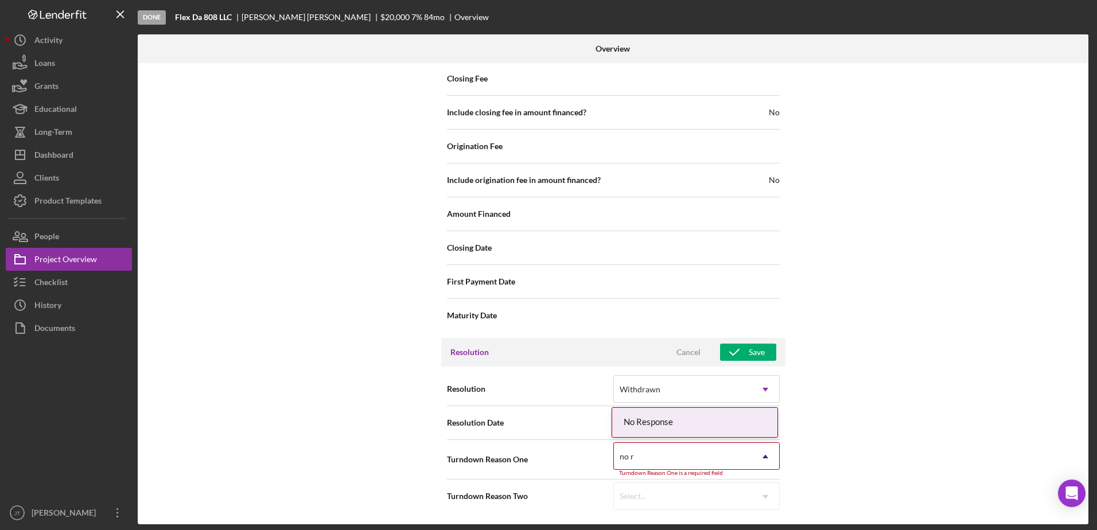
type input "no re"
click at [706, 424] on div "No Response" at bounding box center [694, 422] width 165 height 29
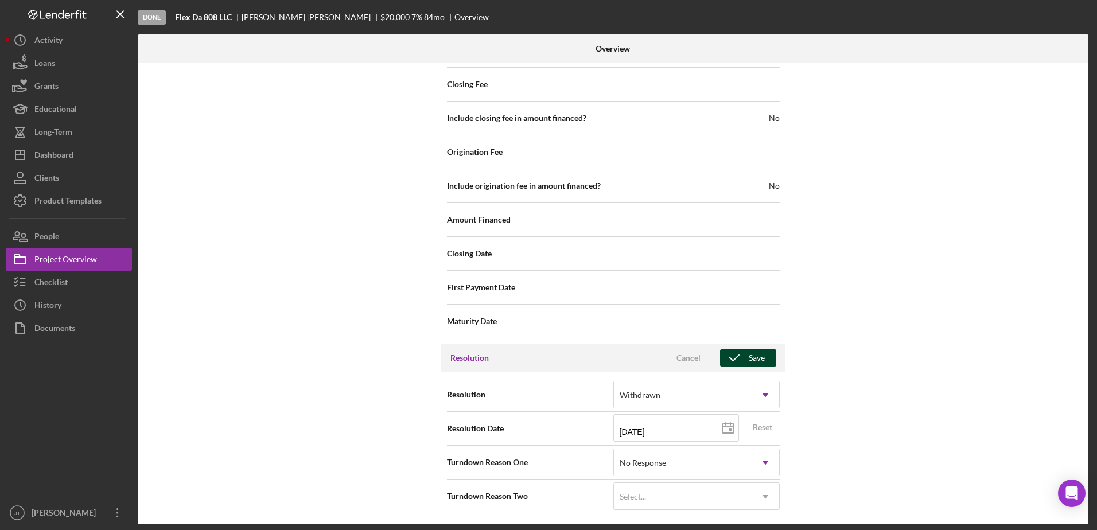
click at [743, 356] on icon "button" at bounding box center [734, 358] width 29 height 29
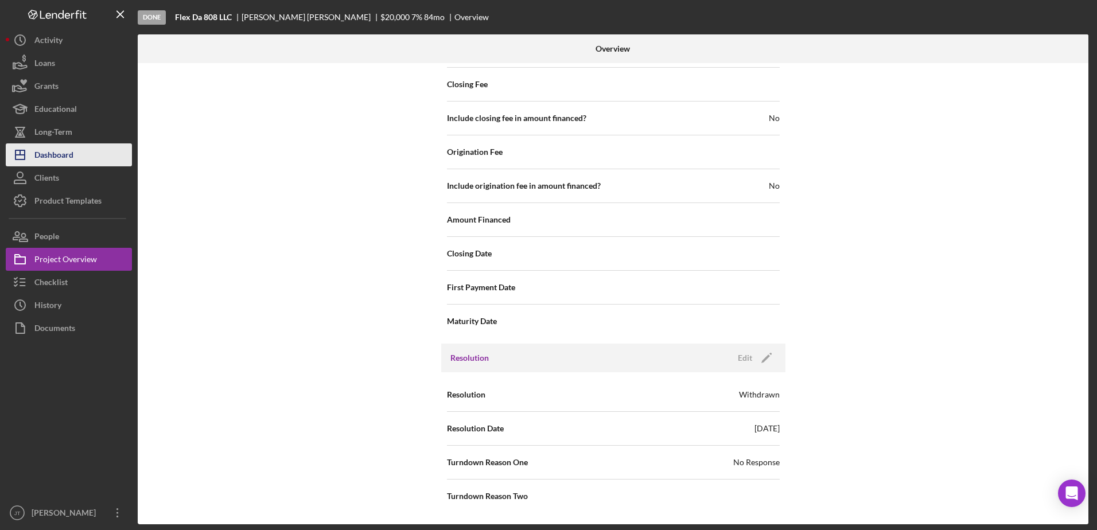
click at [80, 154] on button "Icon/Dashboard Dashboard" at bounding box center [69, 154] width 126 height 23
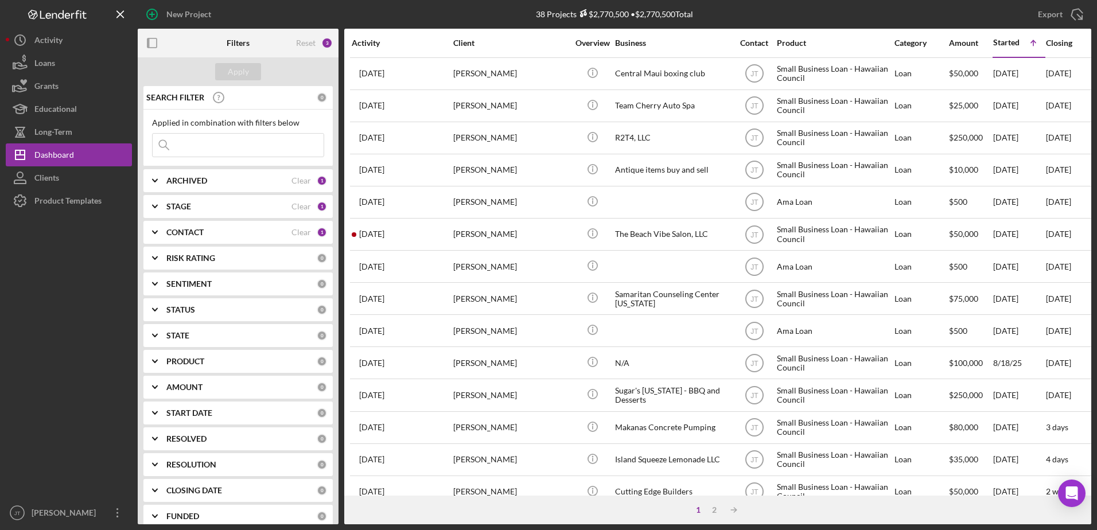
click at [224, 237] on div "CONTACT" at bounding box center [228, 232] width 125 height 9
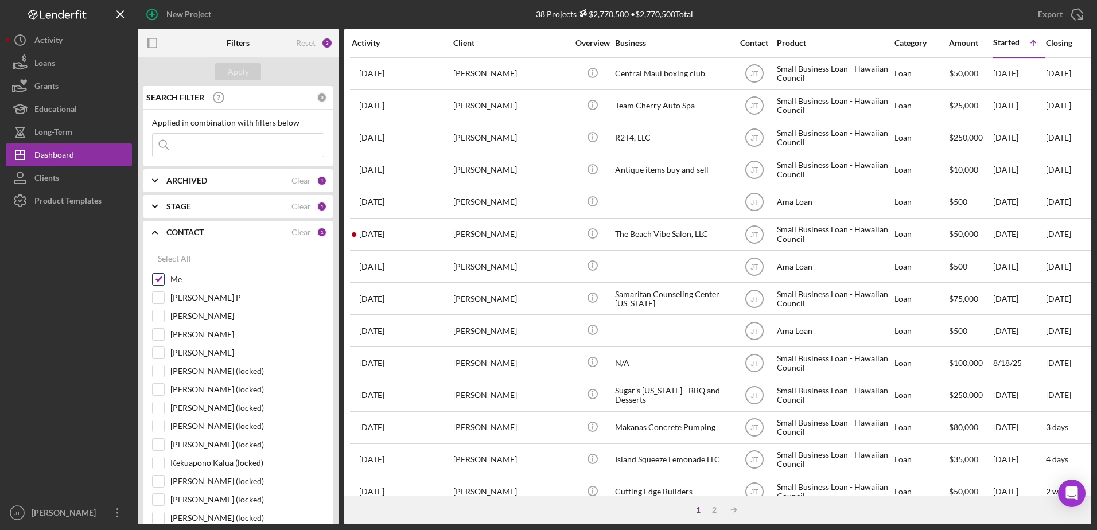
click at [162, 278] on input "Me" at bounding box center [158, 279] width 11 height 11
checkbox input "false"
click at [163, 294] on input "[PERSON_NAME] P" at bounding box center [158, 297] width 11 height 11
checkbox input "true"
click at [236, 178] on div "ARCHIVED" at bounding box center [228, 180] width 125 height 9
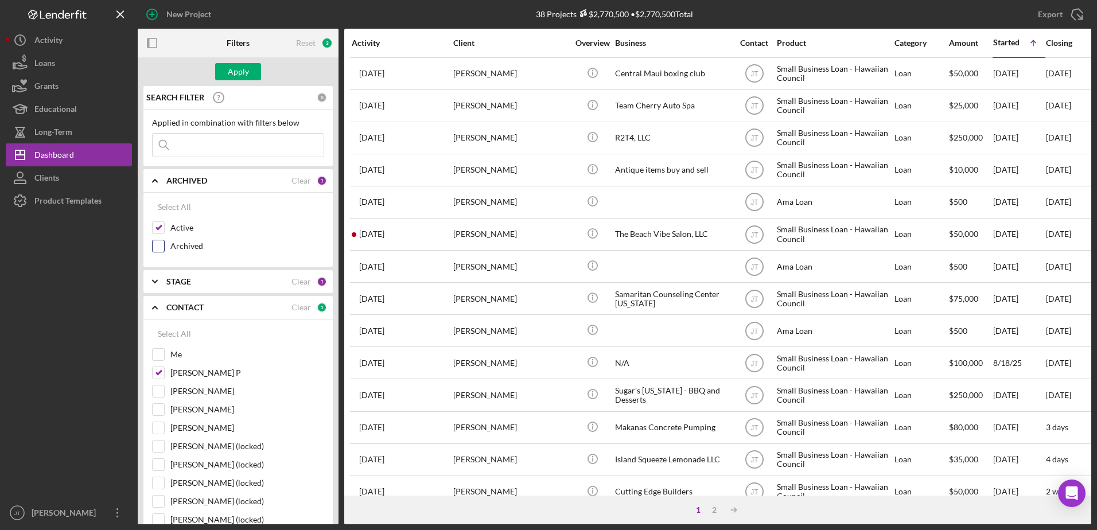
click at [157, 243] on input "Archived" at bounding box center [158, 245] width 11 height 11
checkbox input "true"
click at [162, 232] on input "Active" at bounding box center [158, 227] width 11 height 11
checkbox input "false"
click at [212, 146] on input at bounding box center [238, 145] width 171 height 23
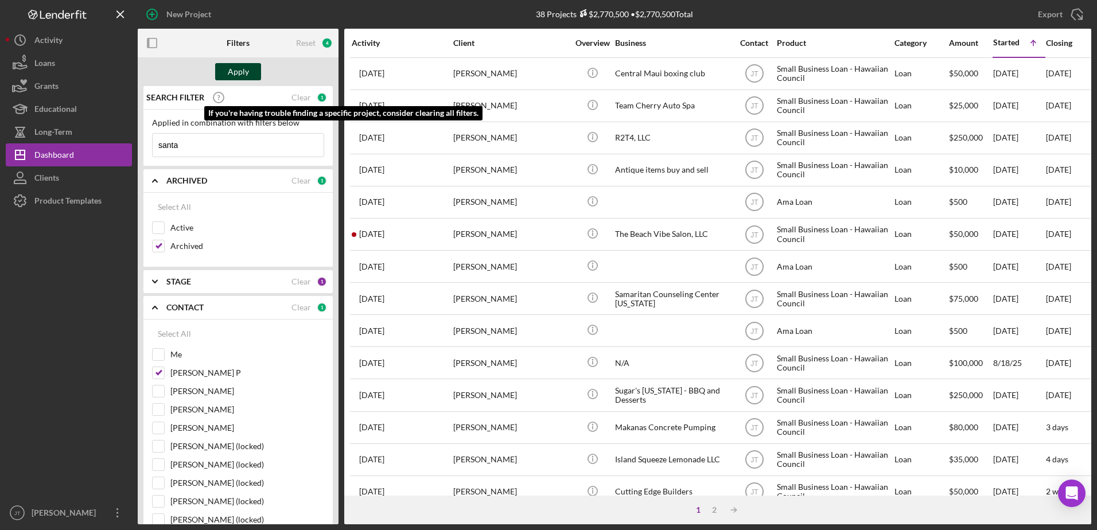
type input "santa"
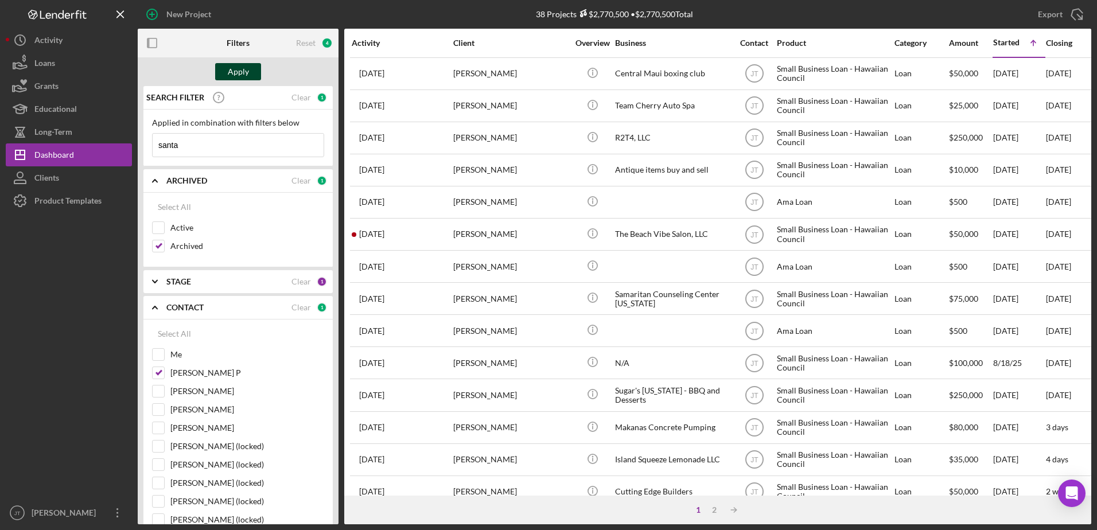
click at [247, 67] on div "Apply" at bounding box center [238, 71] width 21 height 17
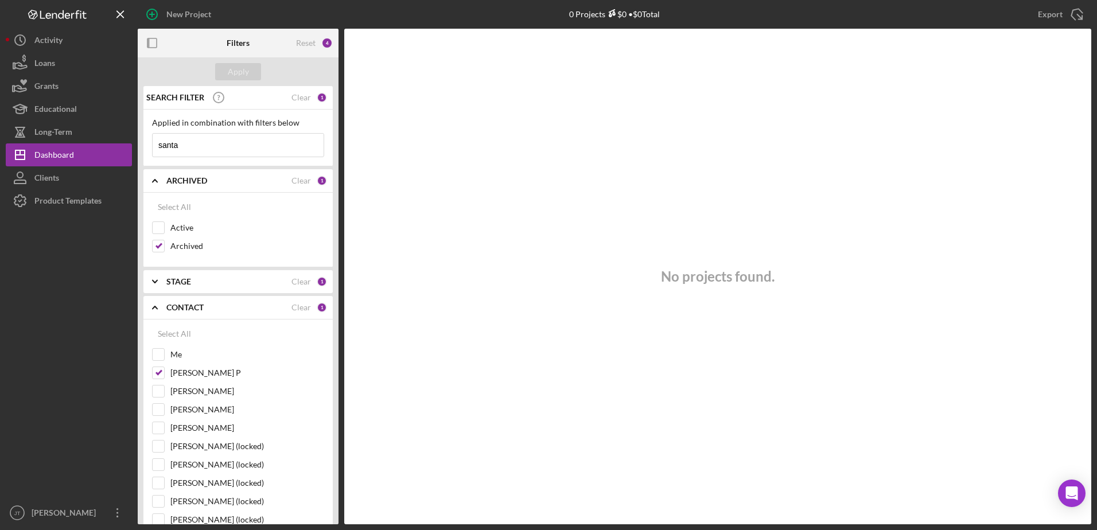
click at [225, 282] on div "STAGE" at bounding box center [228, 281] width 125 height 9
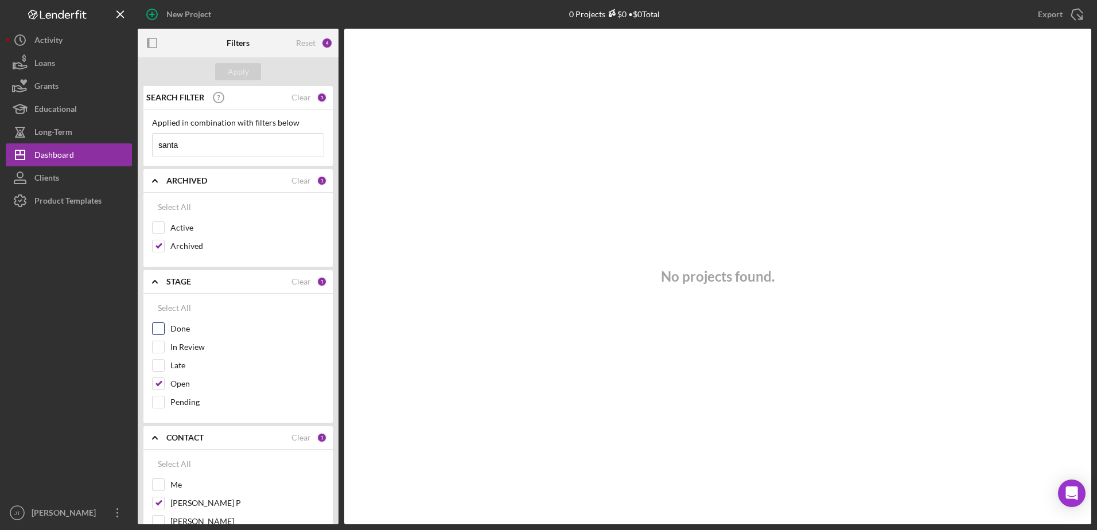
click at [155, 326] on input "Done" at bounding box center [158, 328] width 11 height 11
checkbox input "true"
click at [161, 381] on input "Open" at bounding box center [158, 383] width 11 height 11
checkbox input "false"
click at [245, 71] on div "Apply" at bounding box center [238, 71] width 21 height 17
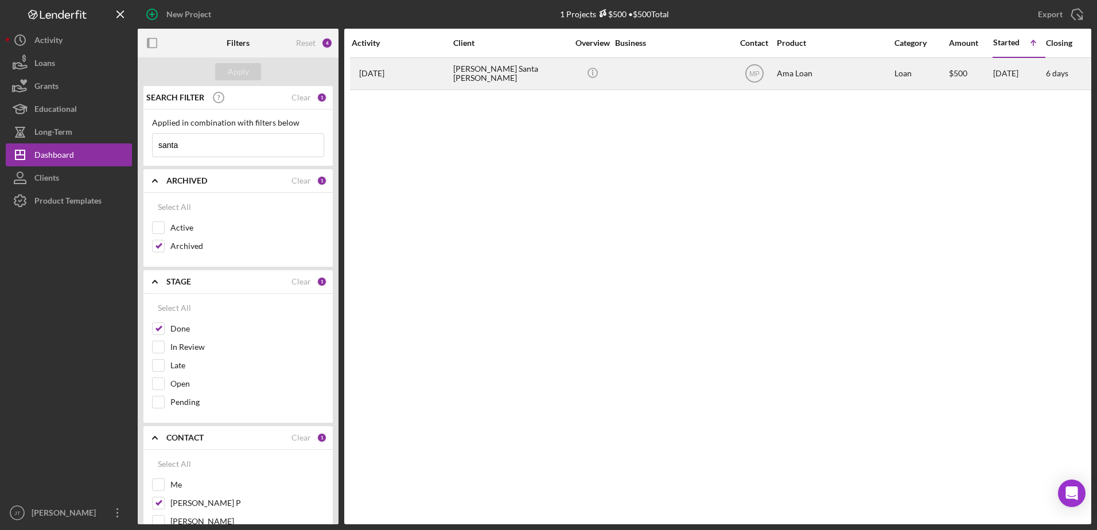
click at [384, 76] on time "[DATE]" at bounding box center [371, 73] width 25 height 9
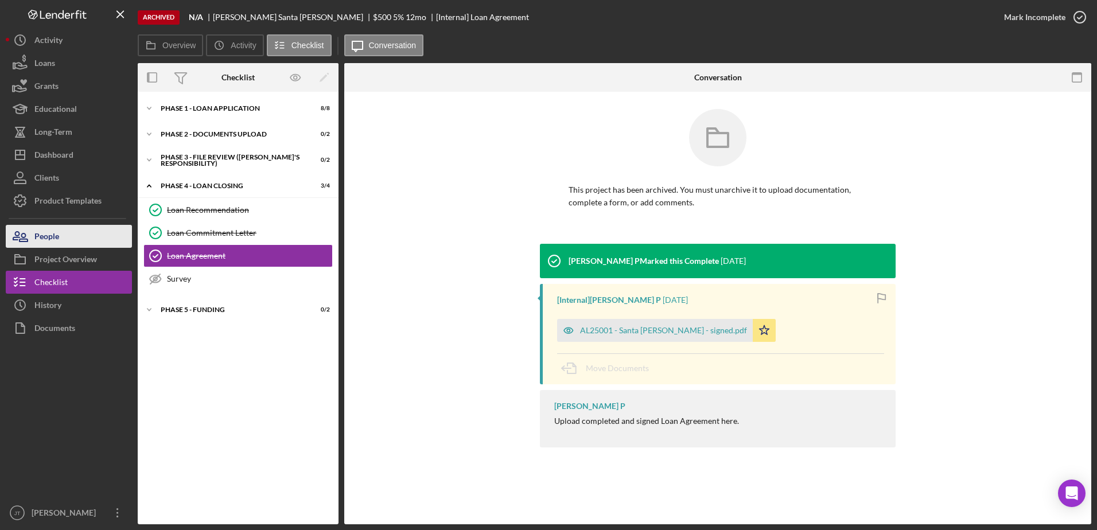
click at [76, 238] on button "People" at bounding box center [69, 236] width 126 height 23
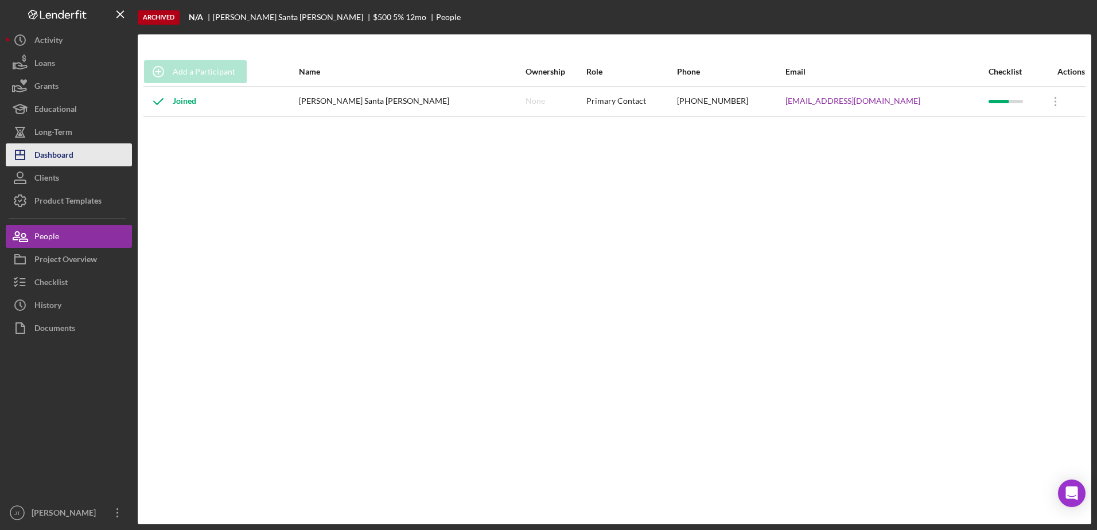
click at [72, 154] on div "Dashboard" at bounding box center [53, 156] width 39 height 26
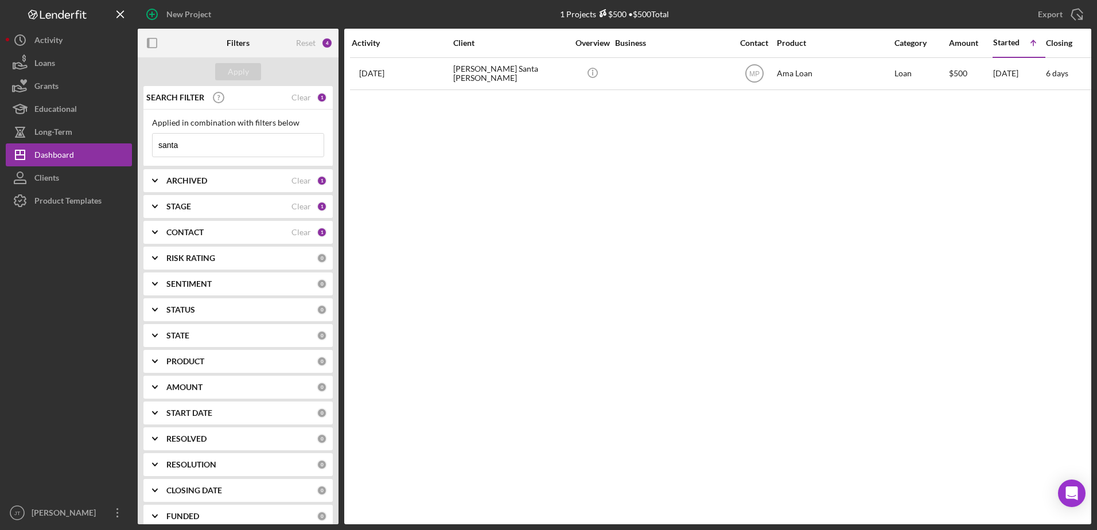
click at [254, 236] on div "CONTACT" at bounding box center [228, 232] width 125 height 9
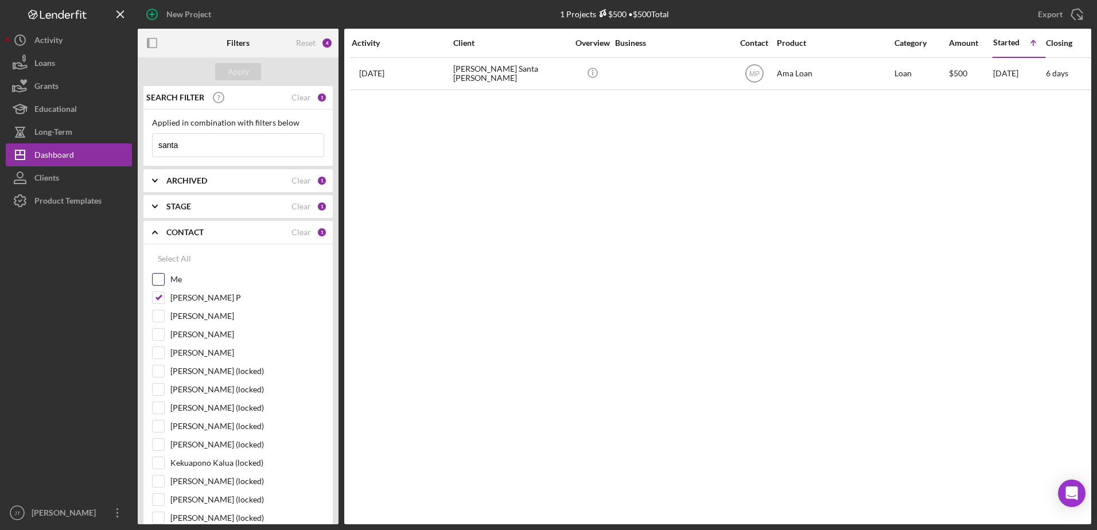
click at [153, 280] on input "Me" at bounding box center [158, 279] width 11 height 11
checkbox input "true"
click at [166, 295] on div "[PERSON_NAME] P" at bounding box center [238, 300] width 172 height 18
click at [161, 299] on input "[PERSON_NAME] P" at bounding box center [158, 297] width 11 height 11
checkbox input "false"
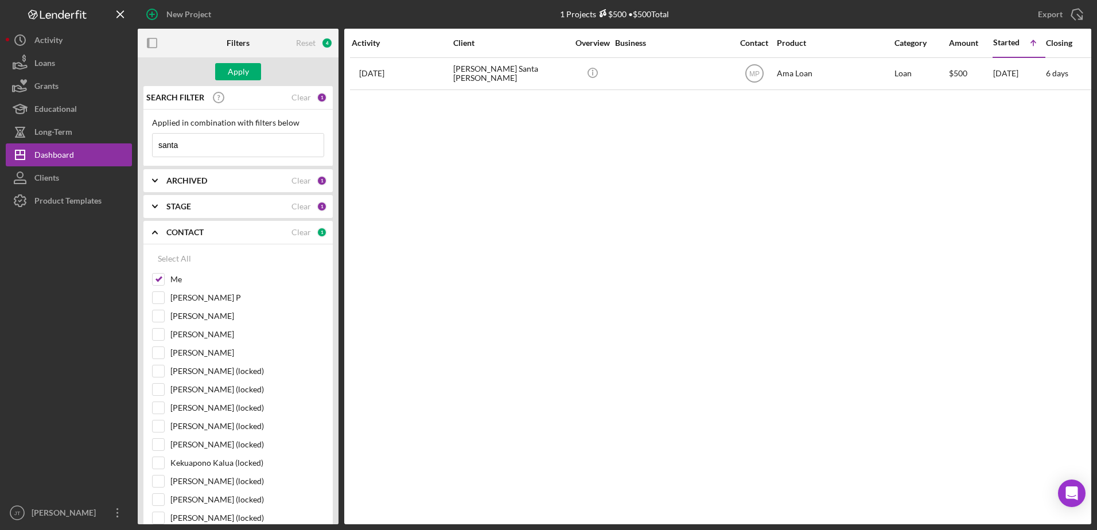
click at [216, 209] on div "STAGE" at bounding box center [228, 206] width 125 height 9
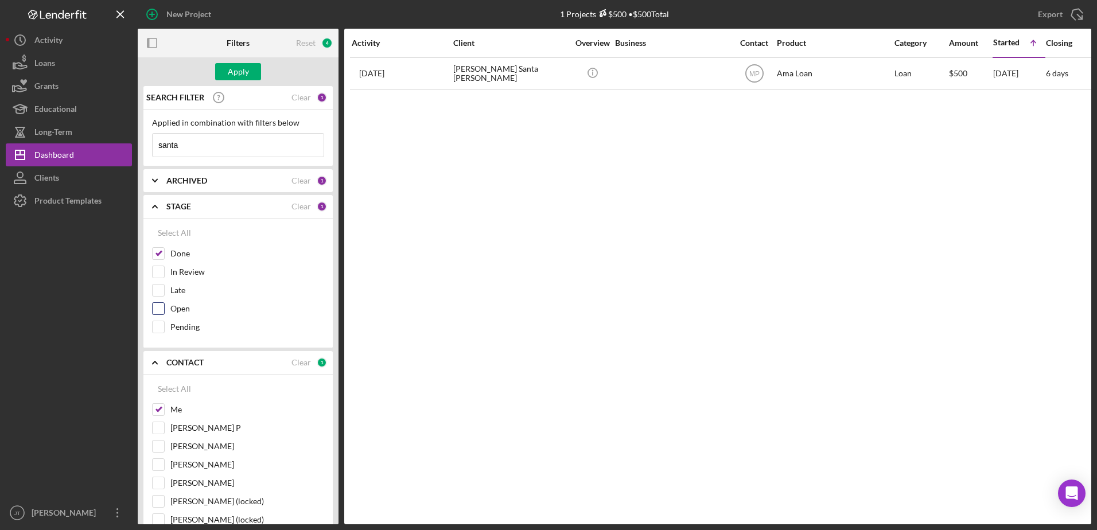
click at [161, 309] on input "Open" at bounding box center [158, 308] width 11 height 11
checkbox input "true"
click at [158, 252] on input "Done" at bounding box center [158, 253] width 11 height 11
checkbox input "false"
click at [232, 203] on div "STAGE" at bounding box center [228, 206] width 125 height 9
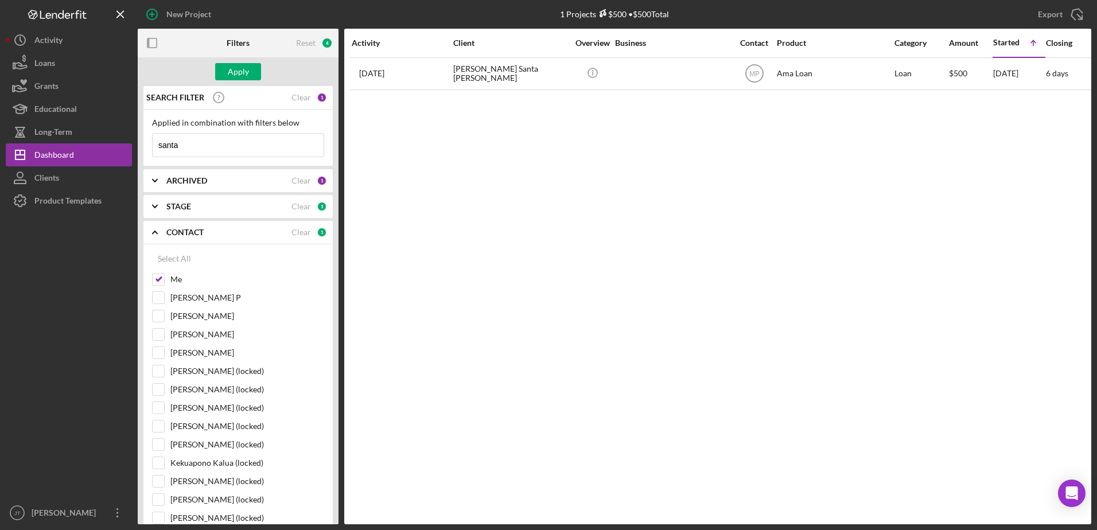
click at [235, 186] on div "ARCHIVED Clear 1" at bounding box center [246, 181] width 161 height 10
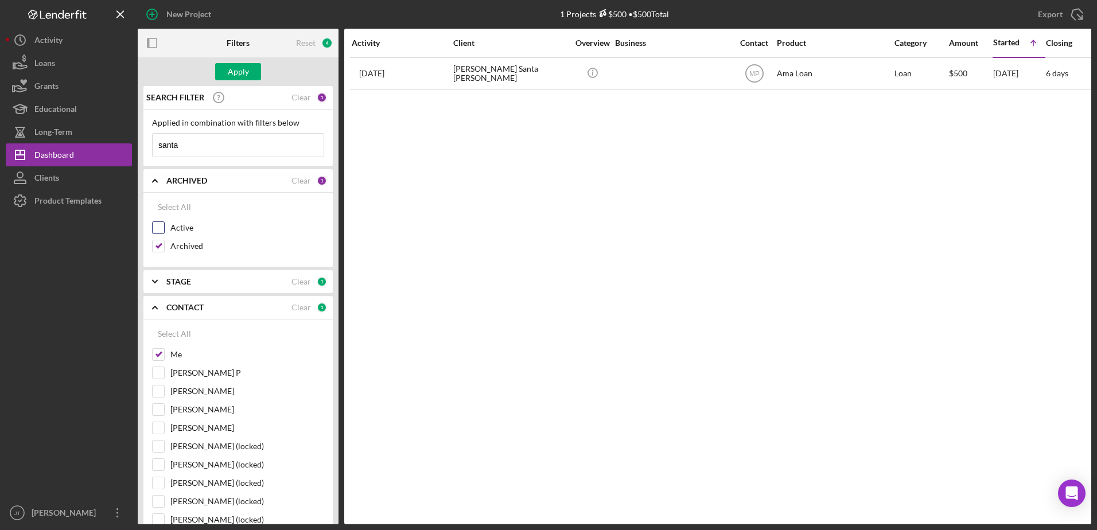
click at [163, 227] on input "Active" at bounding box center [158, 227] width 11 height 11
checkbox input "true"
click at [158, 249] on input "Archived" at bounding box center [158, 245] width 11 height 11
checkbox input "false"
drag, startPoint x: 205, startPoint y: 146, endPoint x: 125, endPoint y: 148, distance: 80.3
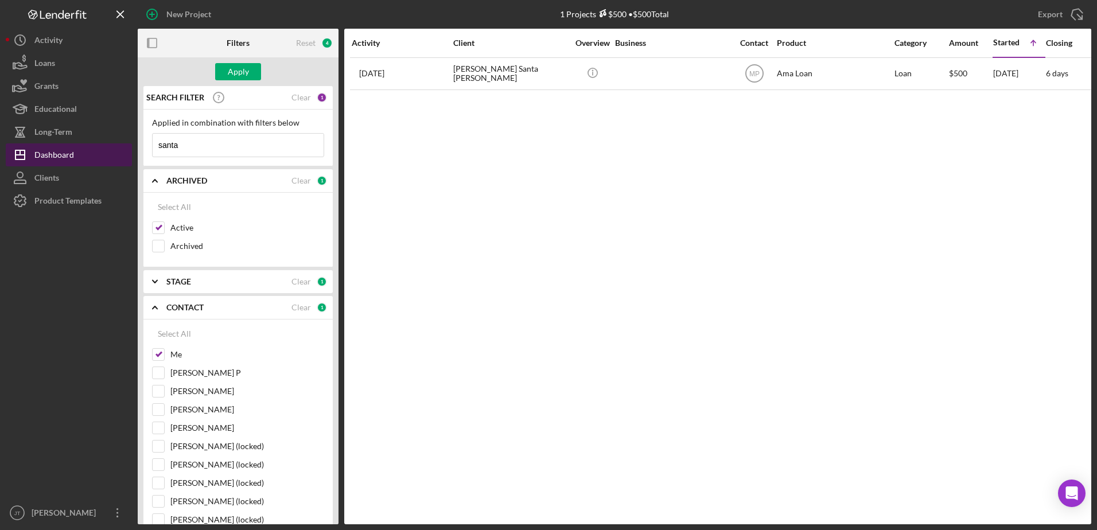
click at [125, 147] on div "New Project 1 Projects $500 • $500 Total santa Export Icon/Export Filters Reset…" at bounding box center [548, 262] width 1085 height 524
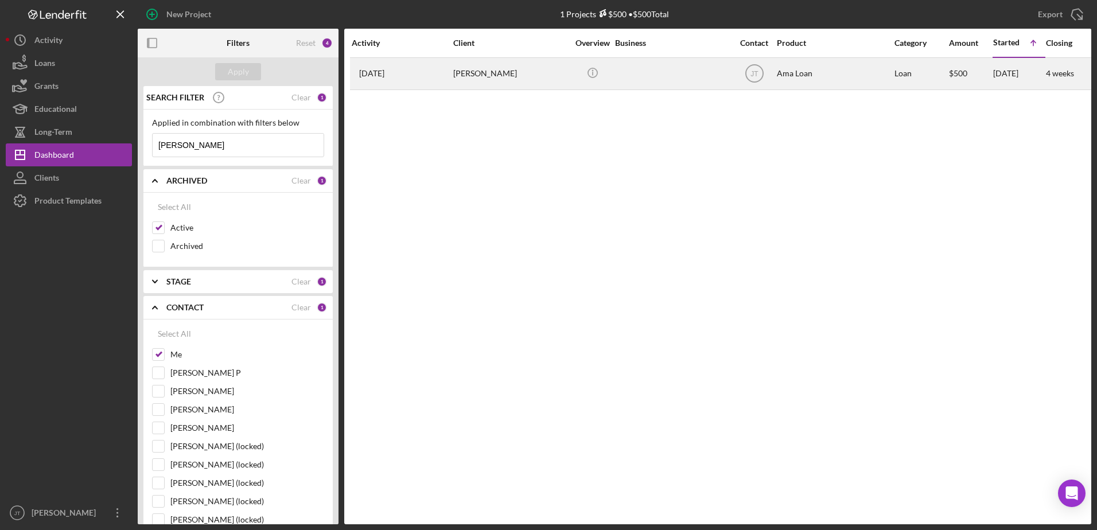
type input "[PERSON_NAME]"
click at [477, 73] on div "[PERSON_NAME]" at bounding box center [510, 74] width 115 height 30
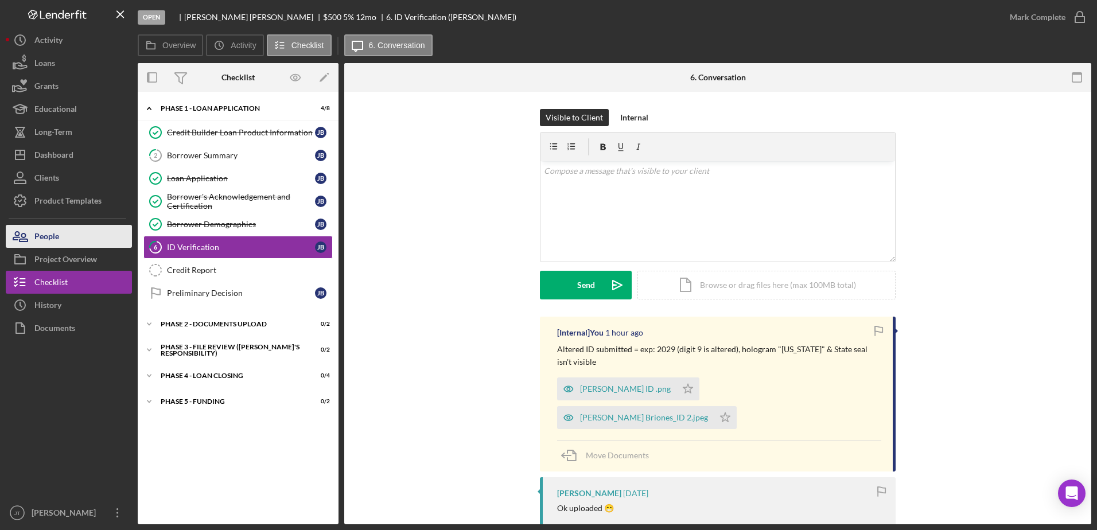
click at [37, 236] on div "People" at bounding box center [46, 238] width 25 height 26
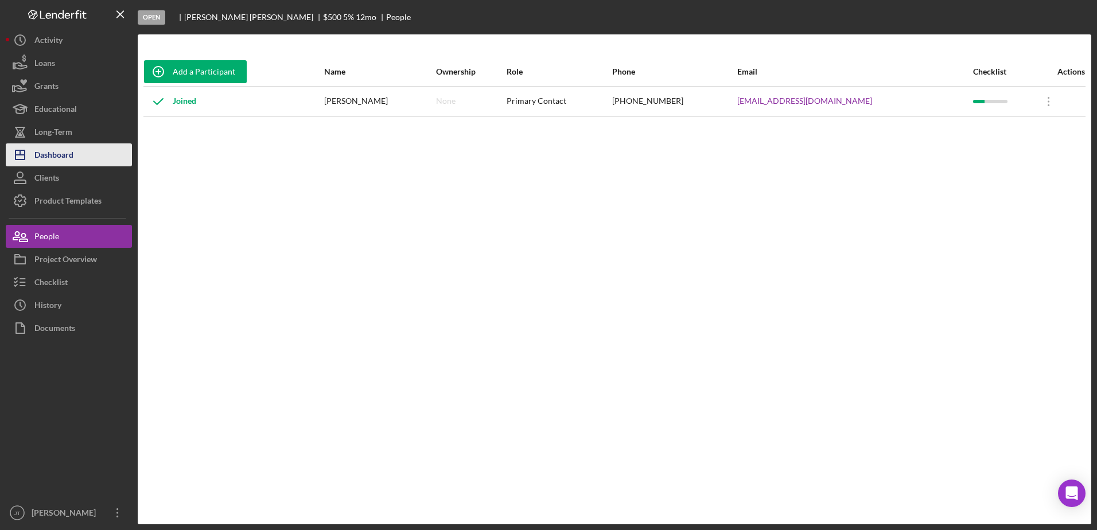
click at [89, 150] on button "Icon/Dashboard Dashboard" at bounding box center [69, 154] width 126 height 23
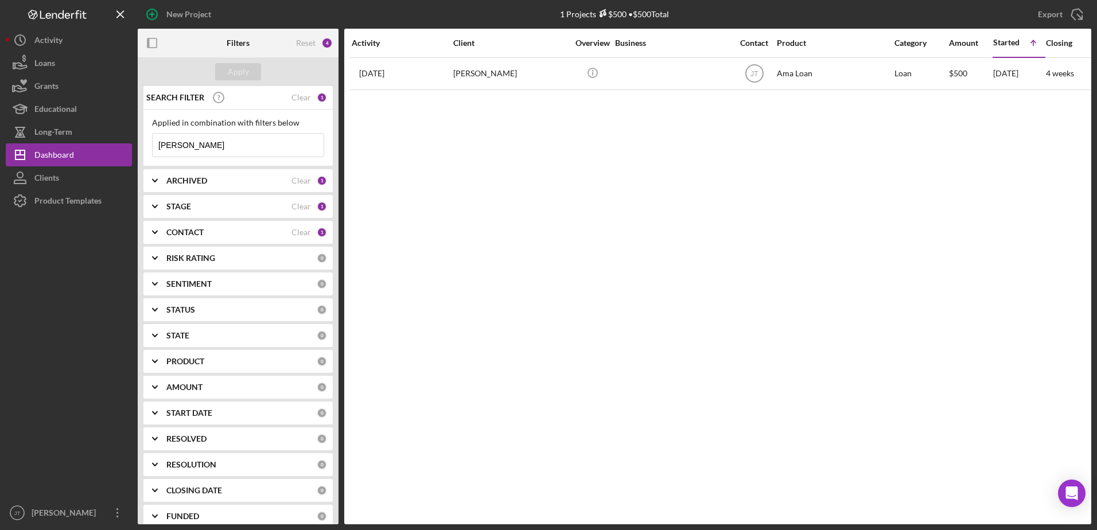
click at [236, 229] on div "CONTACT" at bounding box center [228, 232] width 125 height 9
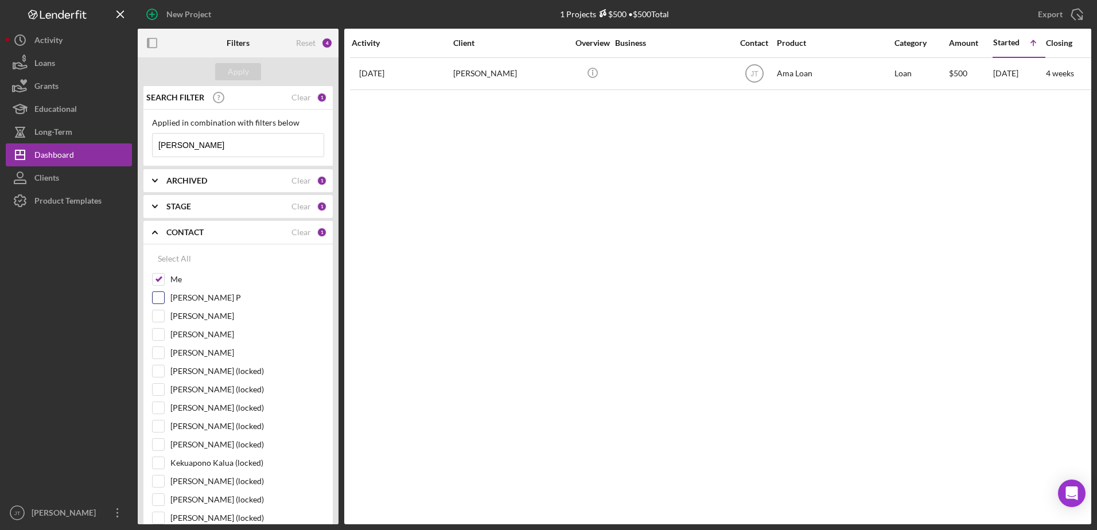
click at [159, 296] on input "[PERSON_NAME] P" at bounding box center [158, 297] width 11 height 11
checkbox input "true"
click at [159, 281] on input "Me" at bounding box center [158, 279] width 11 height 11
checkbox input "false"
click at [261, 203] on div "STAGE" at bounding box center [228, 206] width 125 height 9
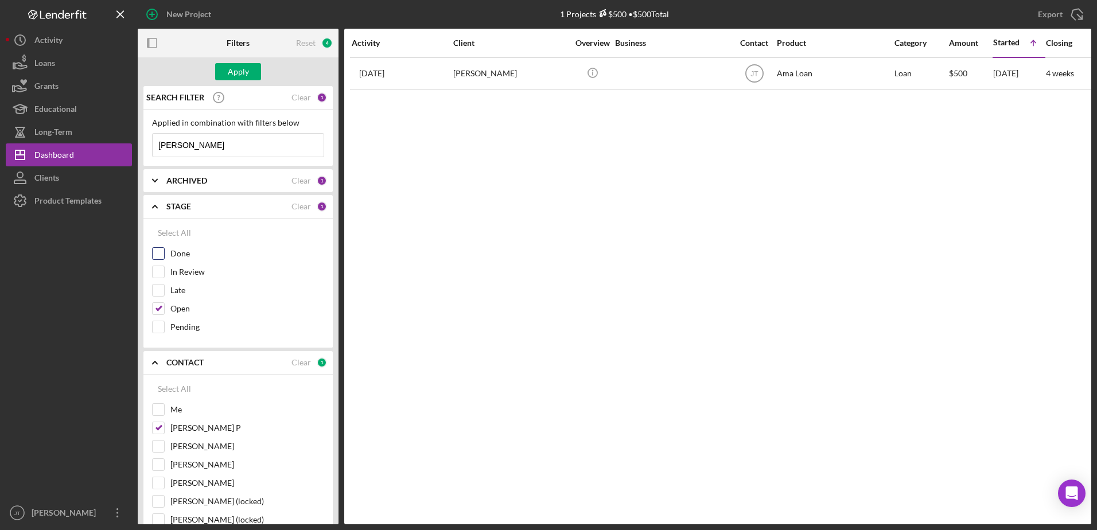
click at [161, 250] on input "Done" at bounding box center [158, 253] width 11 height 11
checkbox input "true"
click at [157, 308] on input "Open" at bounding box center [158, 308] width 11 height 11
checkbox input "false"
click at [221, 184] on div "ARCHIVED" at bounding box center [228, 180] width 125 height 9
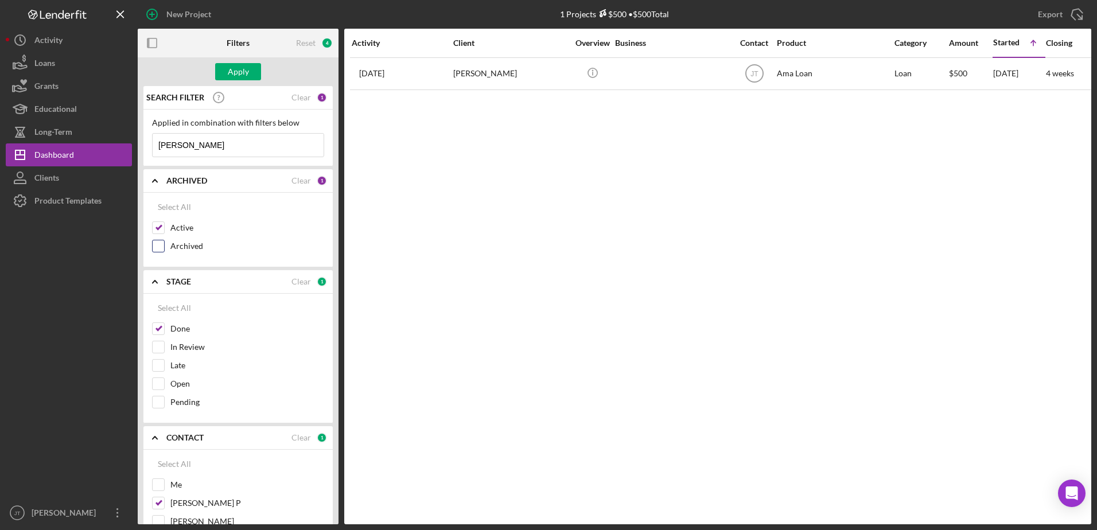
click at [158, 245] on input "Archived" at bounding box center [158, 245] width 11 height 11
checkbox input "true"
click at [160, 231] on input "Active" at bounding box center [158, 227] width 11 height 11
checkbox input "false"
drag, startPoint x: 209, startPoint y: 146, endPoint x: 142, endPoint y: 147, distance: 67.1
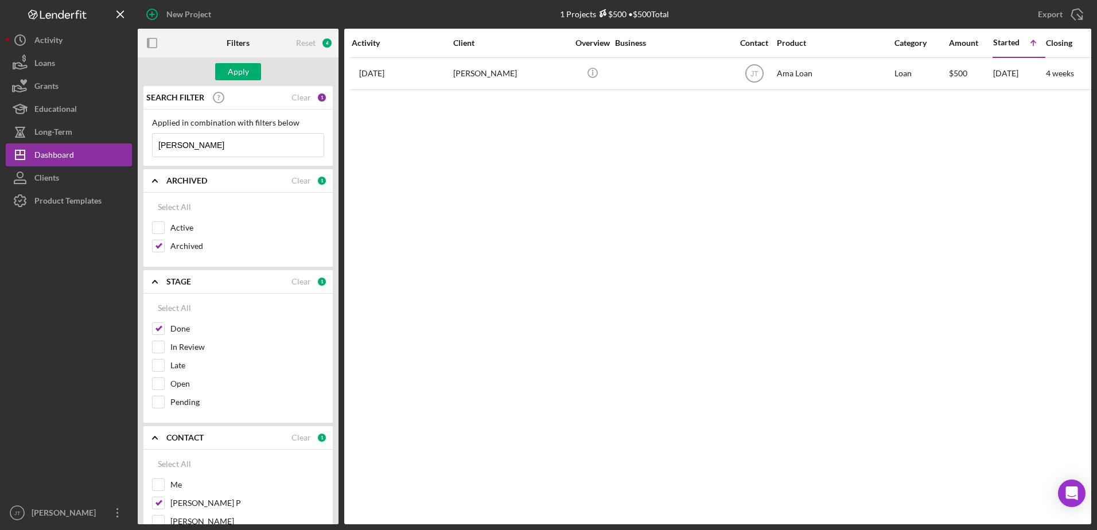
click at [142, 147] on div "SEARCH FILTER Clear 1 Applied in combination with filters below [PERSON_NAME] I…" at bounding box center [238, 305] width 201 height 438
type input "santa"
click at [247, 75] on div "Apply" at bounding box center [238, 71] width 21 height 17
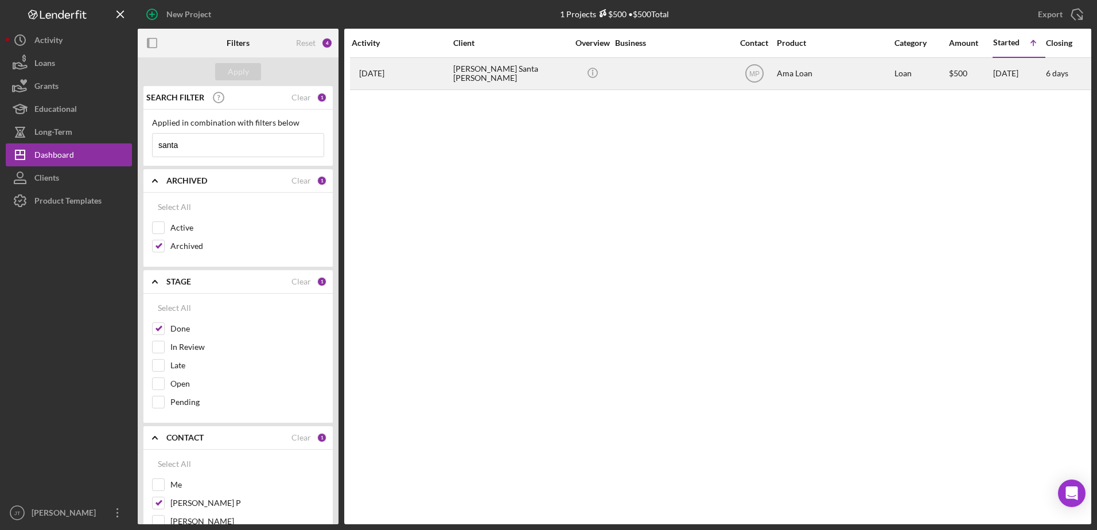
click at [482, 78] on div "[PERSON_NAME] Santa [PERSON_NAME]" at bounding box center [510, 74] width 115 height 30
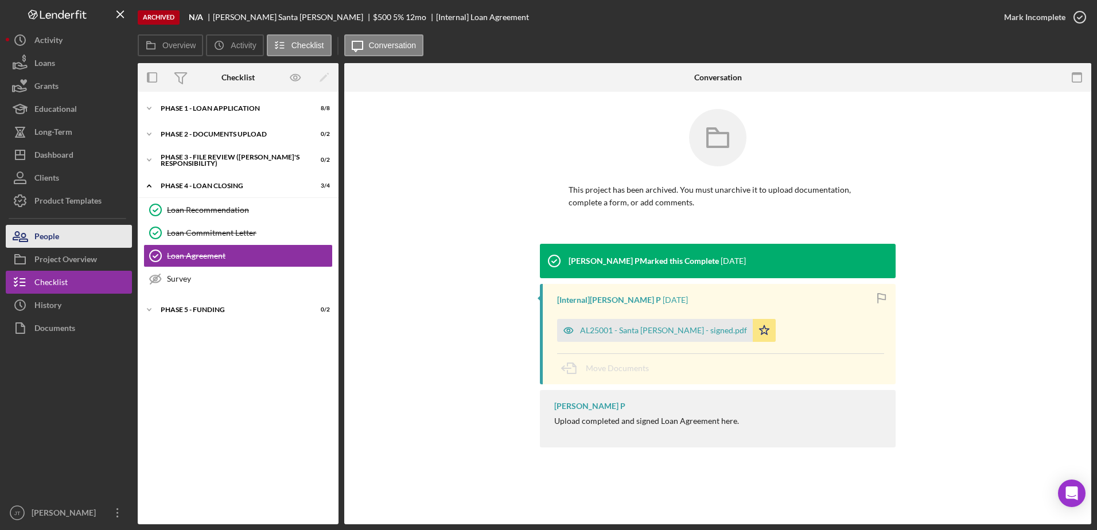
click at [77, 227] on button "People" at bounding box center [69, 236] width 126 height 23
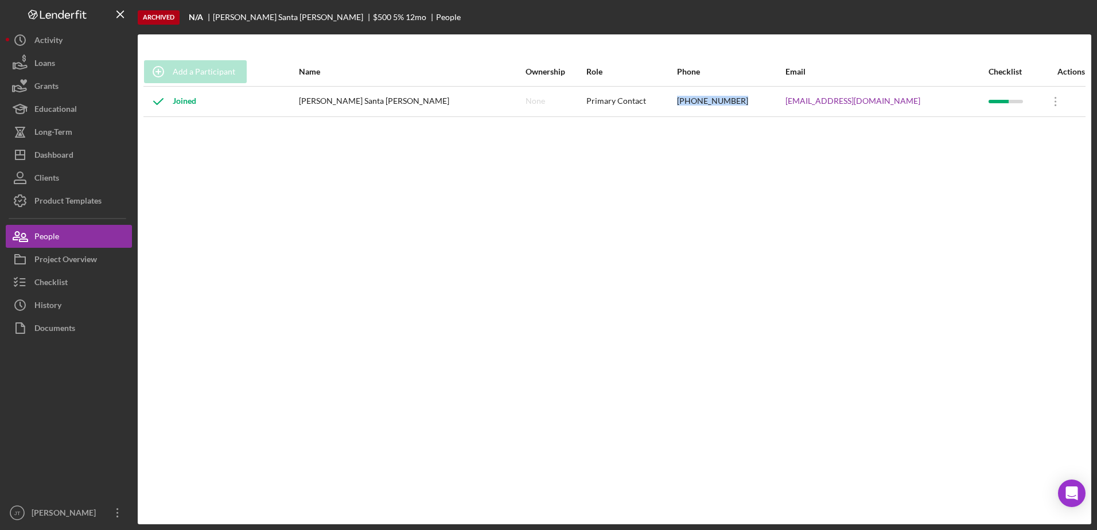
drag, startPoint x: 706, startPoint y: 102, endPoint x: 763, endPoint y: 104, distance: 56.8
click at [763, 104] on tr "Joined [PERSON_NAME] Santa [PERSON_NAME] None Primary Contact [PHONE_NUMBER] [E…" at bounding box center [614, 101] width 942 height 30
drag, startPoint x: 763, startPoint y: 104, endPoint x: 754, endPoint y: 102, distance: 8.9
copy tr "[PHONE_NUMBER]"
click at [77, 154] on button "Icon/Dashboard Dashboard" at bounding box center [69, 154] width 126 height 23
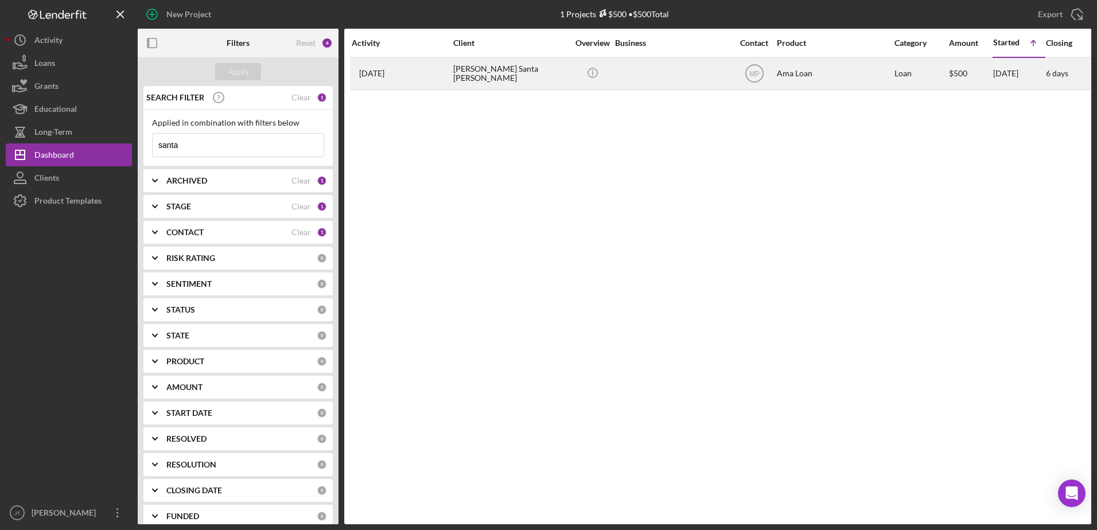
click at [490, 75] on div "[PERSON_NAME] Santa [PERSON_NAME]" at bounding box center [510, 74] width 115 height 30
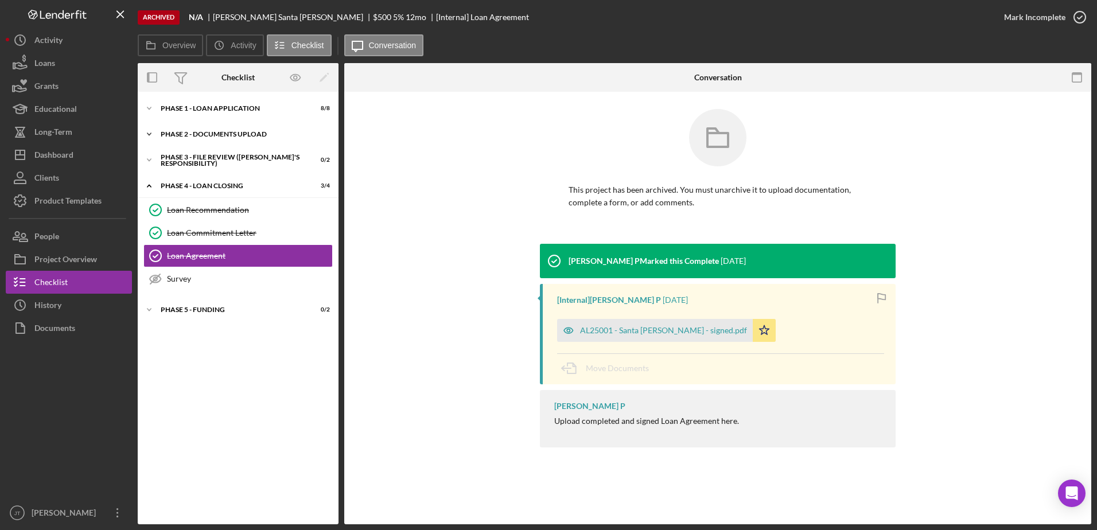
click at [151, 135] on icon "Icon/Expander" at bounding box center [149, 134] width 23 height 23
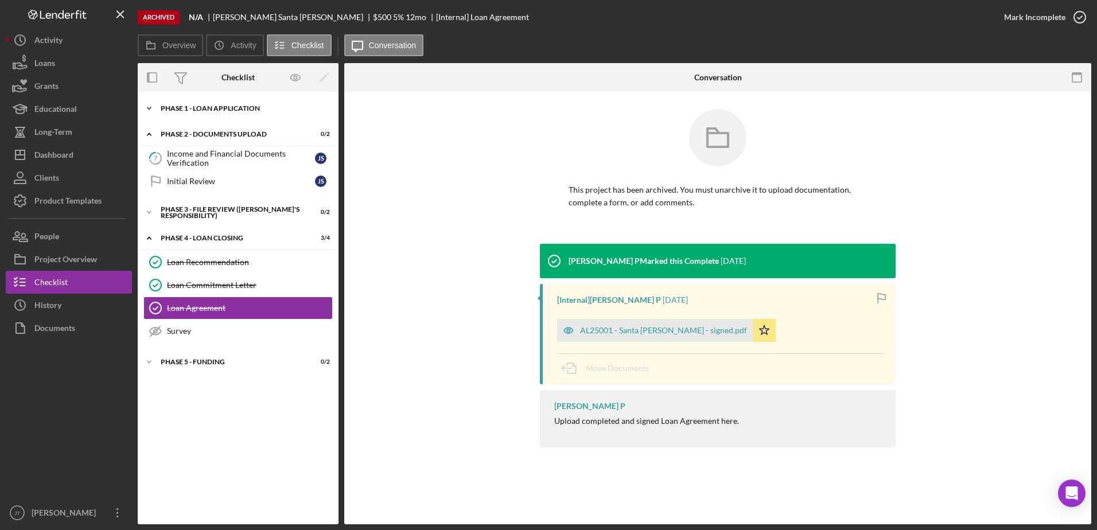
click at [153, 110] on icon "Icon/Expander" at bounding box center [149, 108] width 23 height 23
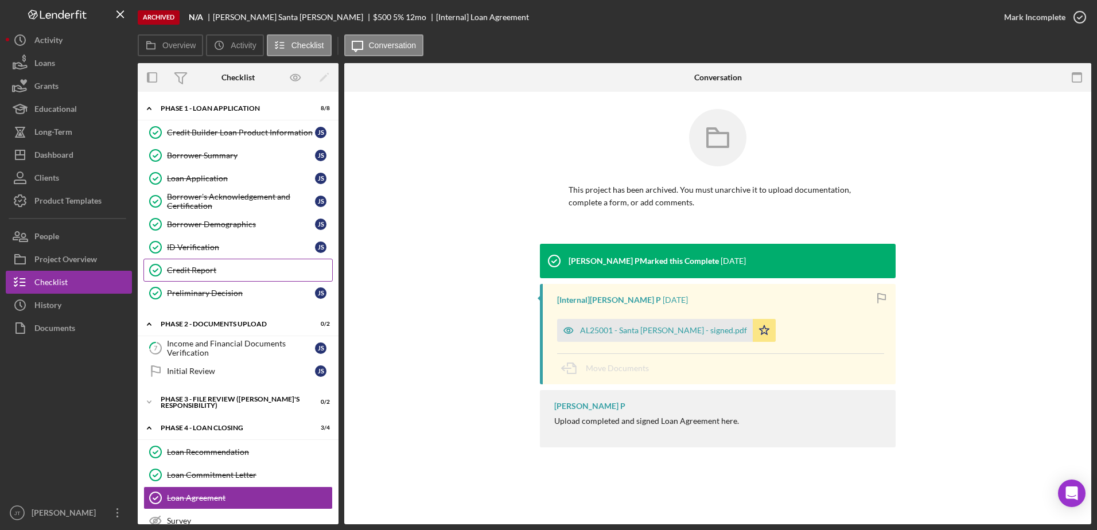
click at [214, 274] on div "Credit Report" at bounding box center [249, 270] width 165 height 9
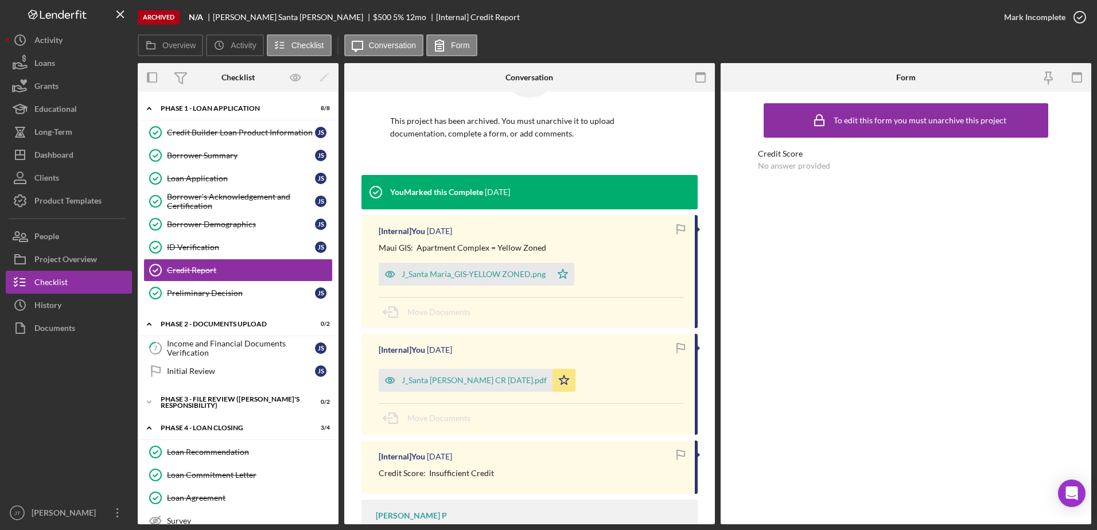
scroll to position [115, 0]
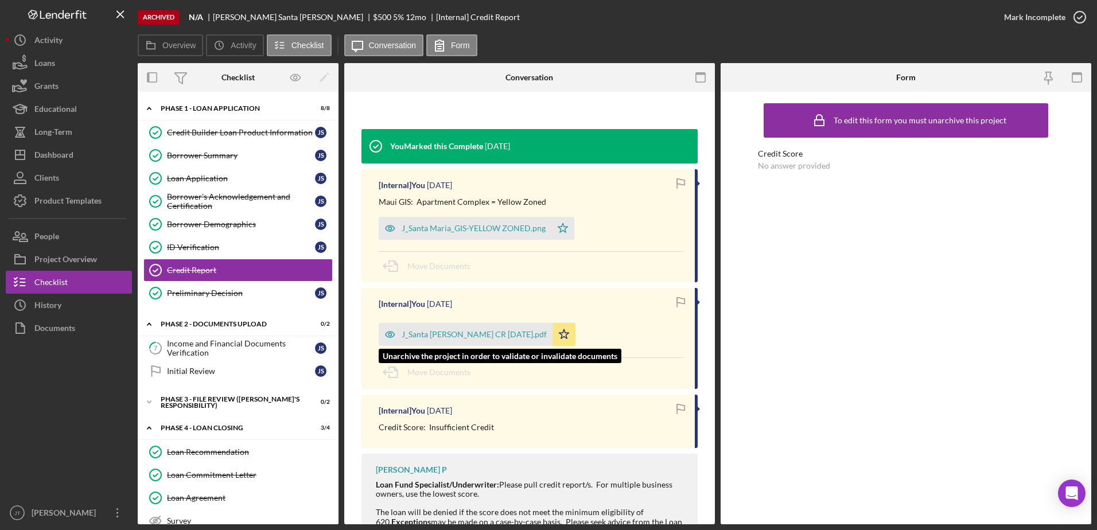
click at [480, 333] on div "J_Santa [PERSON_NAME] CR [DATE].pdf" at bounding box center [474, 334] width 145 height 9
